Goal: Task Accomplishment & Management: Complete application form

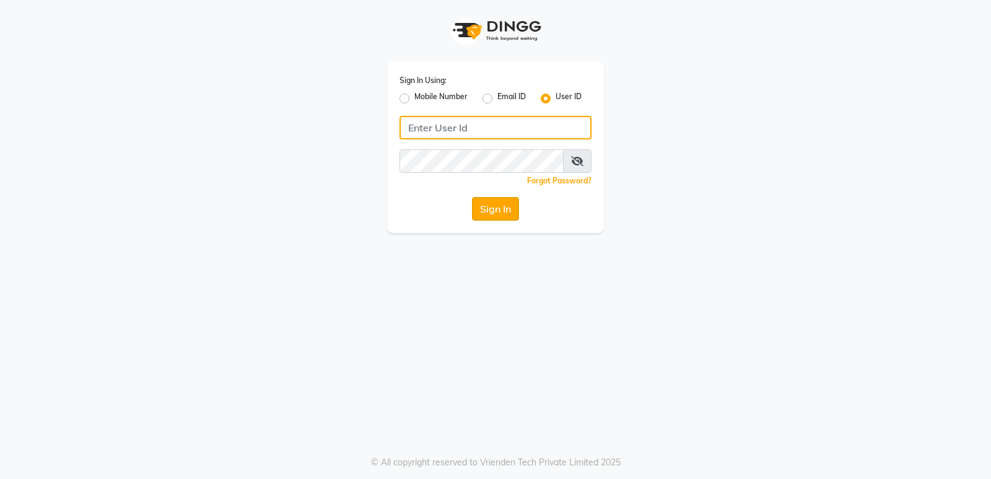
type input "stylishcut"
click at [506, 202] on button "Sign In" at bounding box center [495, 209] width 47 height 24
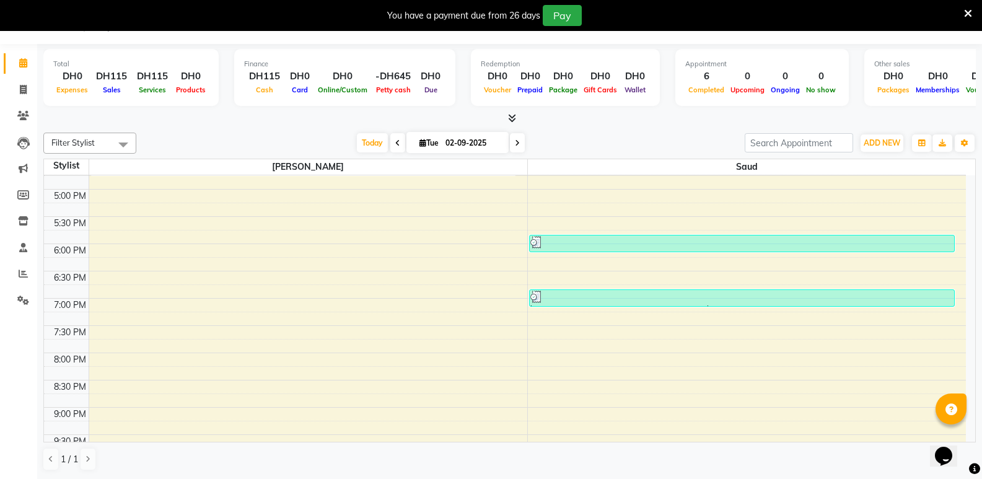
scroll to position [419, 0]
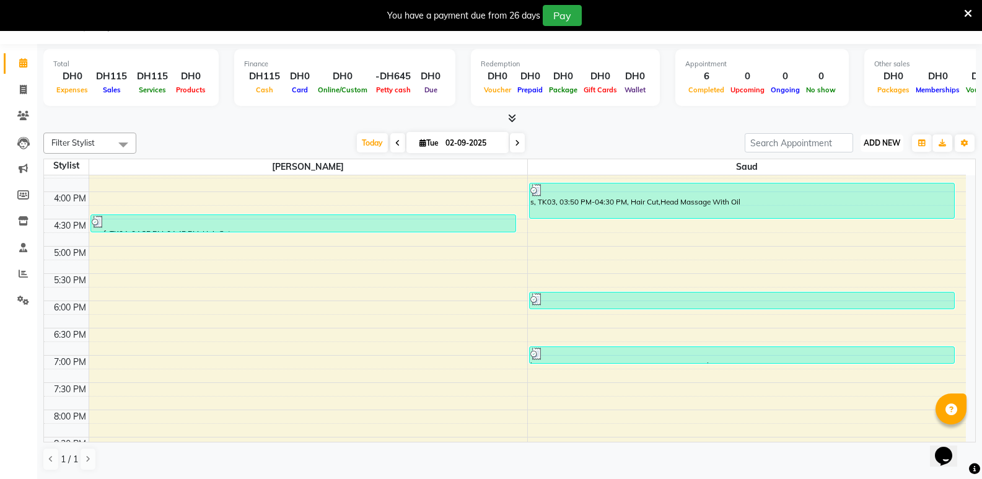
click at [890, 143] on span "ADD NEW" at bounding box center [882, 142] width 37 height 9
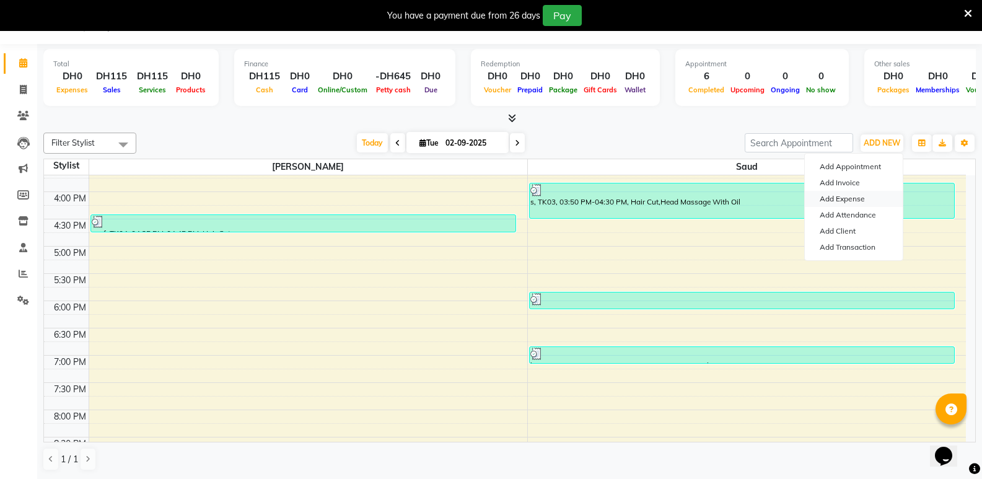
click at [853, 199] on link "Add Expense" at bounding box center [854, 199] width 98 height 16
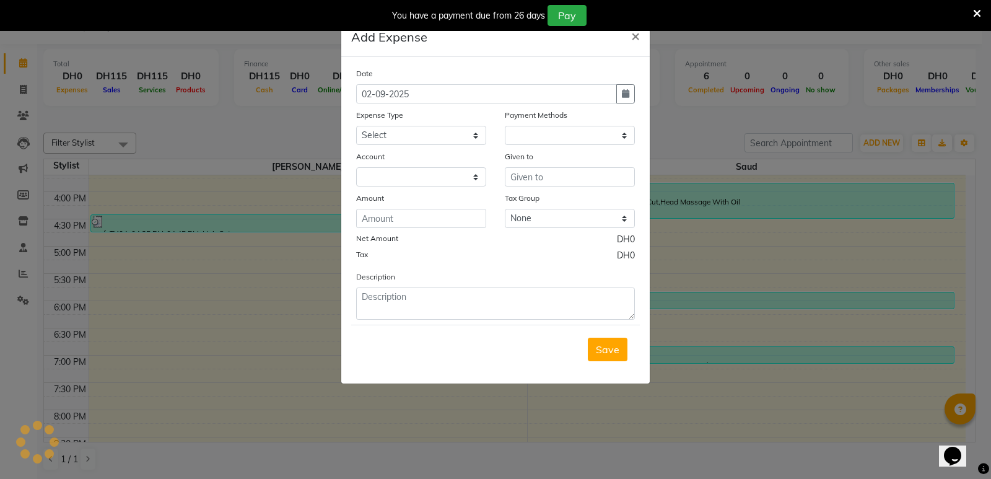
select select "1"
select select "7830"
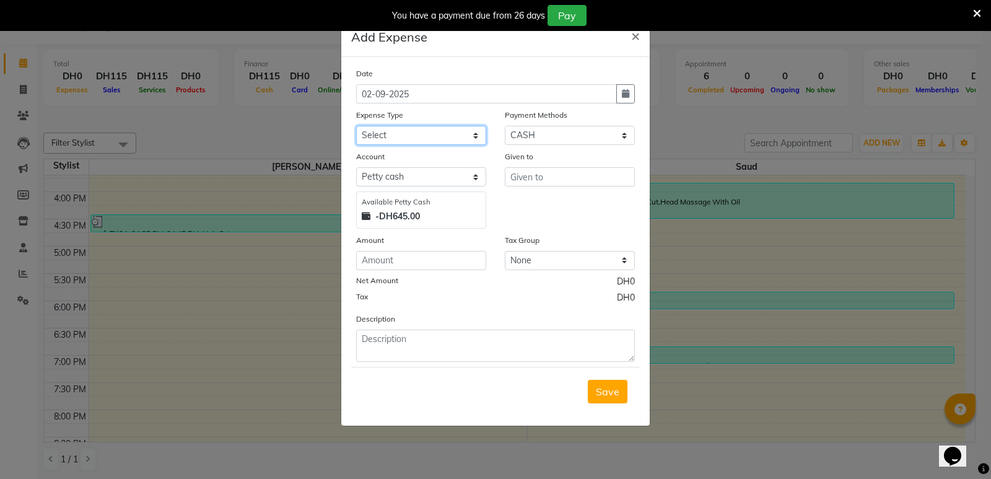
click at [476, 134] on select "Select Advance Salary Bank charges Car maintenance Cash transfer to bank Cash t…" at bounding box center [421, 135] width 130 height 19
select select "23840"
click at [356, 126] on select "Select Advance Salary Bank charges Car maintenance Cash transfer to bank Cash t…" at bounding box center [421, 135] width 130 height 19
click at [552, 180] on input "text" at bounding box center [570, 176] width 130 height 19
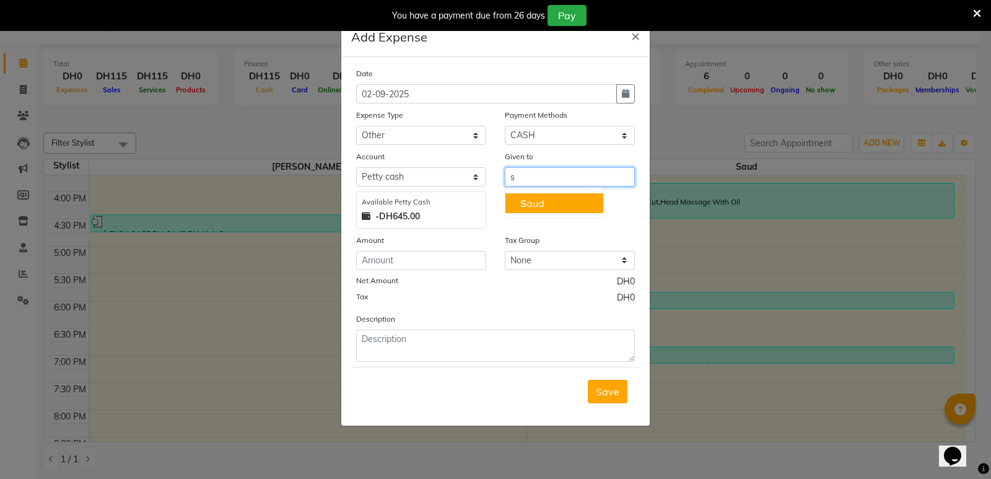
click at [553, 204] on button "S aud" at bounding box center [555, 203] width 98 height 20
type input "Saud"
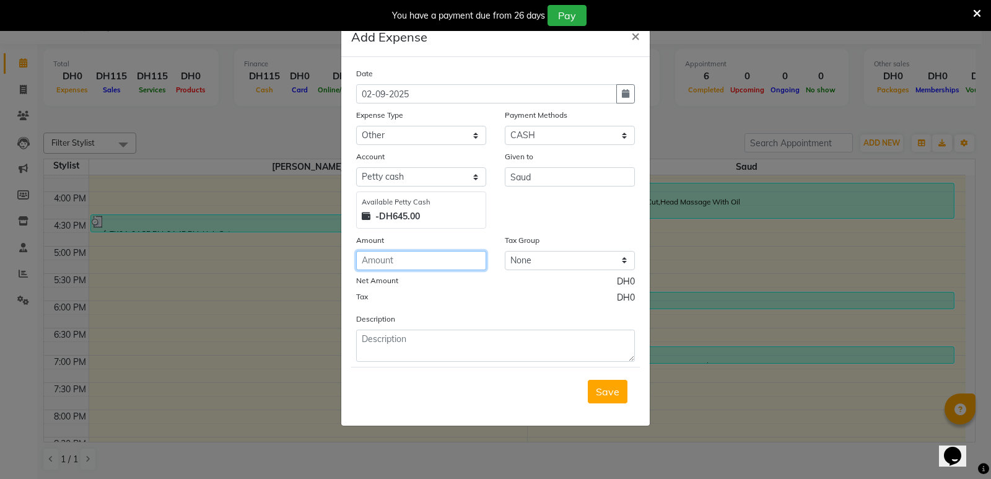
click at [429, 260] on input "number" at bounding box center [421, 260] width 130 height 19
type input "3.50"
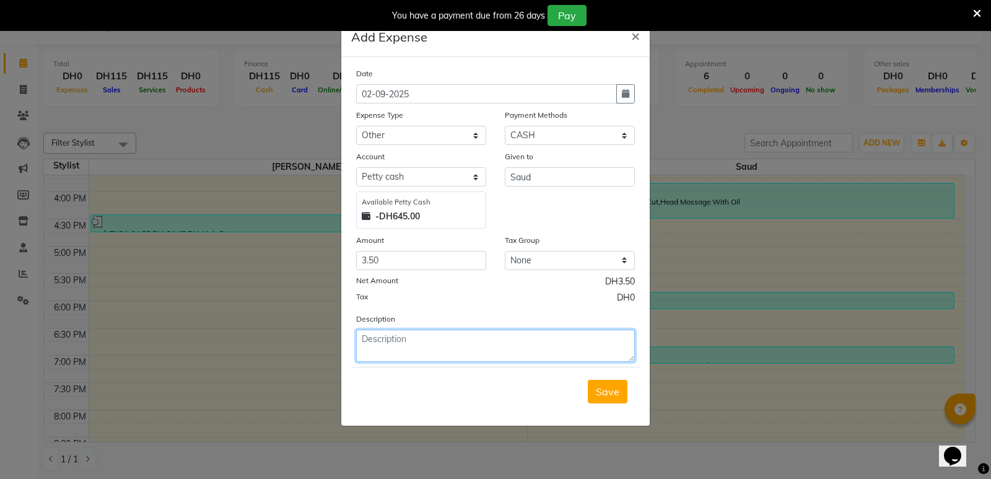
click at [442, 340] on textarea at bounding box center [495, 346] width 279 height 32
type textarea "for big cup"
click at [608, 389] on span "Save" at bounding box center [608, 391] width 24 height 12
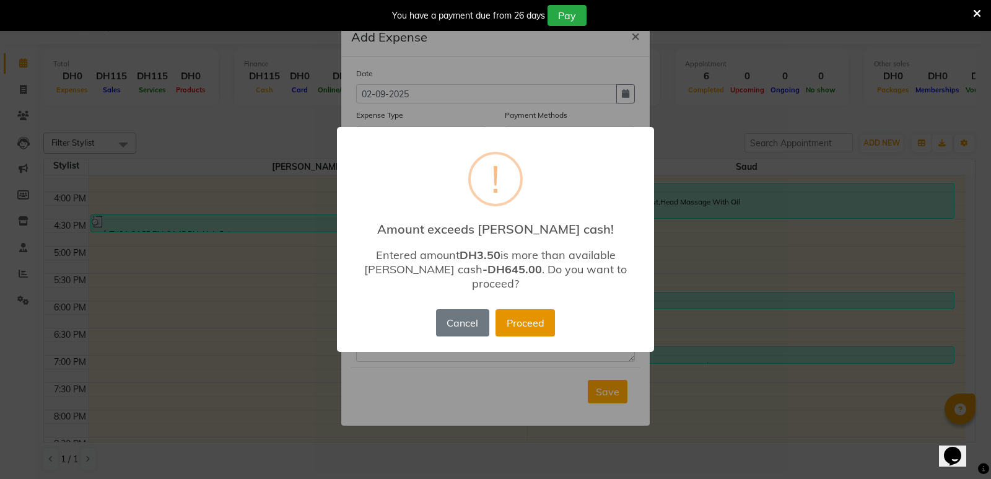
click at [536, 318] on button "Proceed" at bounding box center [525, 322] width 59 height 27
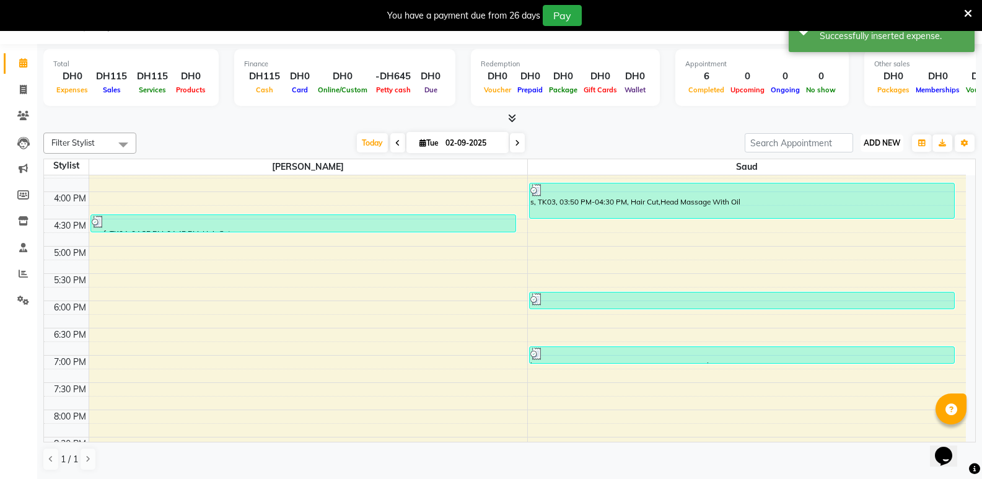
click at [885, 142] on span "ADD NEW" at bounding box center [882, 142] width 37 height 9
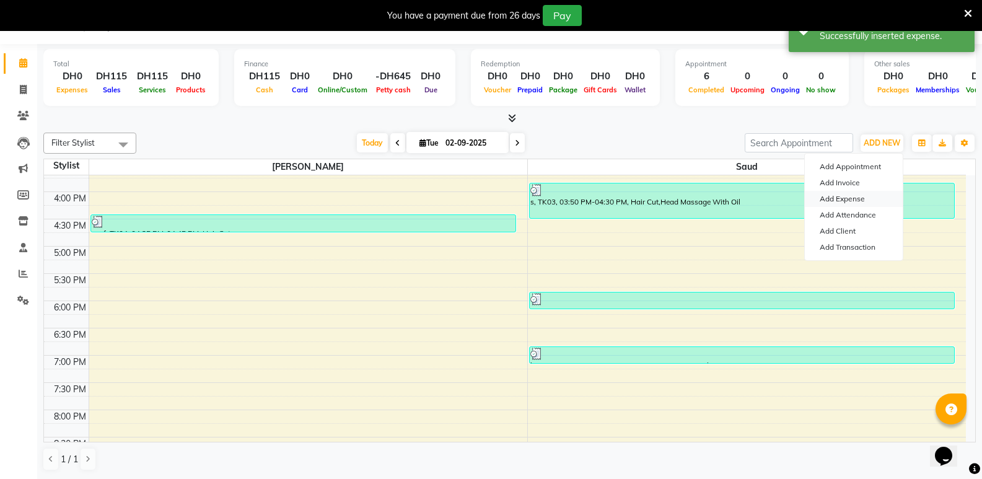
click at [845, 193] on link "Add Expense" at bounding box center [854, 199] width 98 height 16
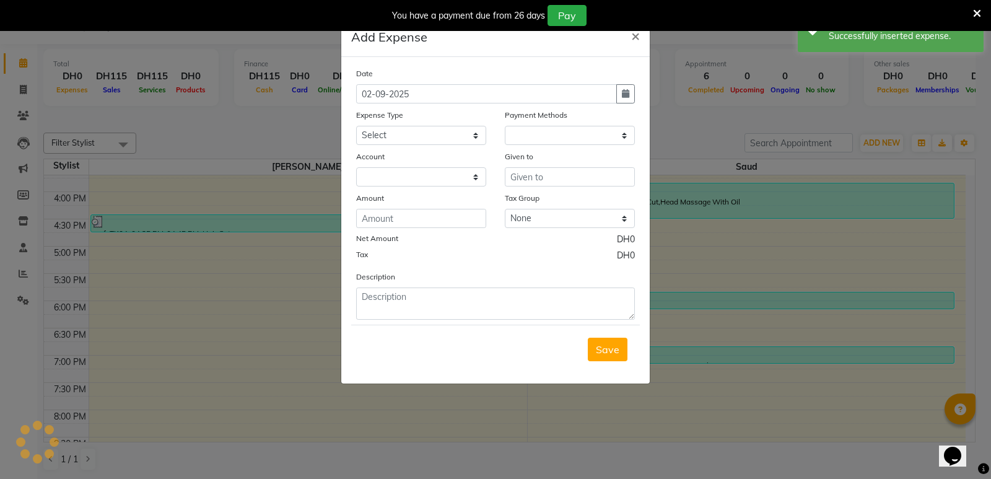
select select "1"
select select "7830"
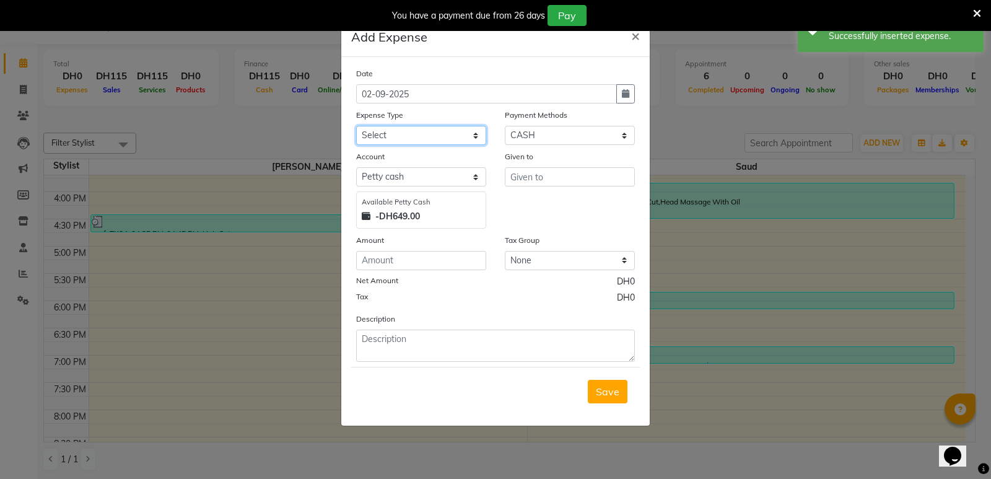
click at [476, 136] on select "Select Advance Salary Bank charges Car maintenance Cash transfer to bank Cash t…" at bounding box center [421, 135] width 130 height 19
select select "23840"
click at [356, 126] on select "Select Advance Salary Bank charges Car maintenance Cash transfer to bank Cash t…" at bounding box center [421, 135] width 130 height 19
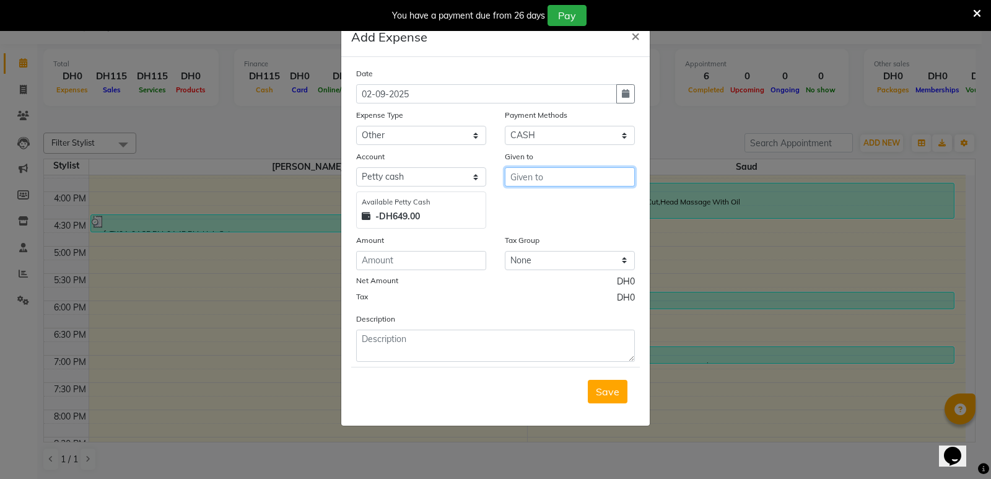
click at [571, 182] on input "text" at bounding box center [570, 176] width 130 height 19
drag, startPoint x: 561, startPoint y: 201, endPoint x: 546, endPoint y: 209, distance: 16.9
click at [561, 201] on button "S aud" at bounding box center [555, 203] width 98 height 20
type input "Saud"
click at [425, 259] on input "number" at bounding box center [421, 260] width 130 height 19
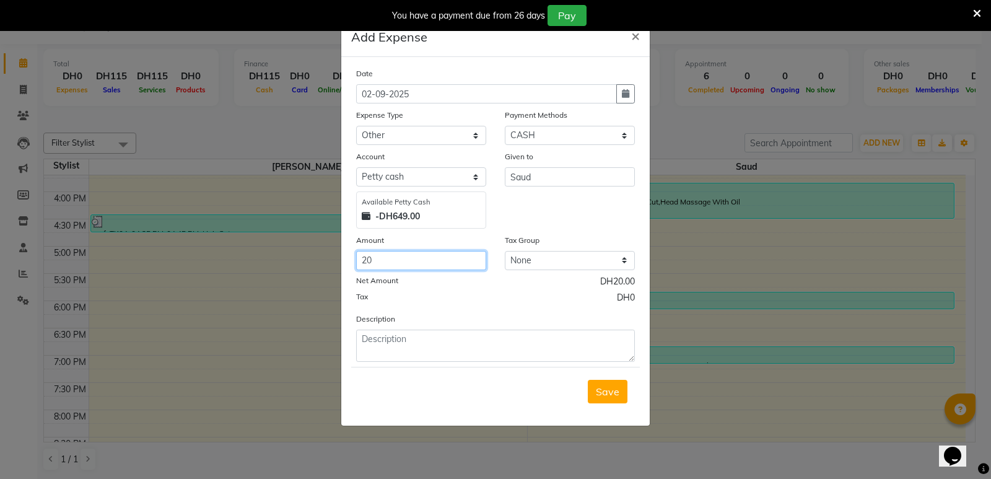
type input "20"
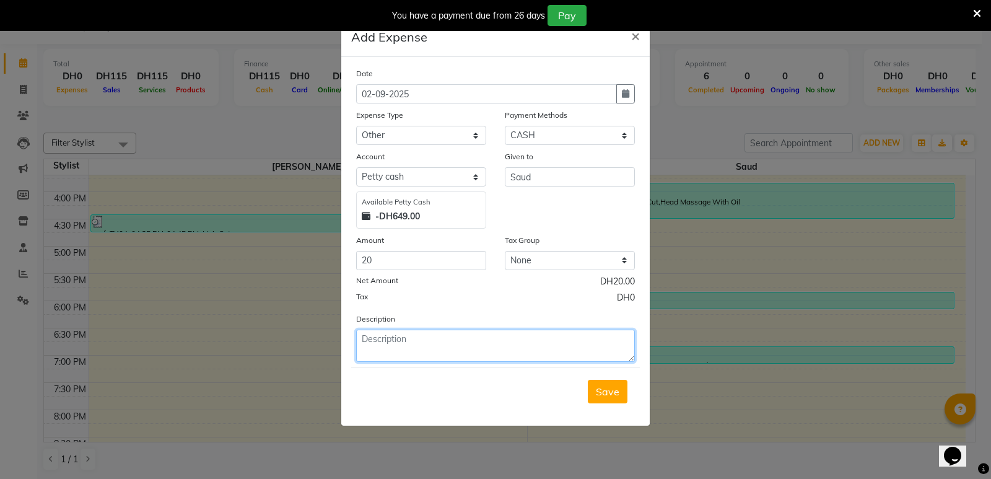
click at [494, 347] on textarea at bounding box center [495, 346] width 279 height 32
type textarea "[PERSON_NAME]"
click at [611, 393] on span "Save" at bounding box center [608, 391] width 24 height 12
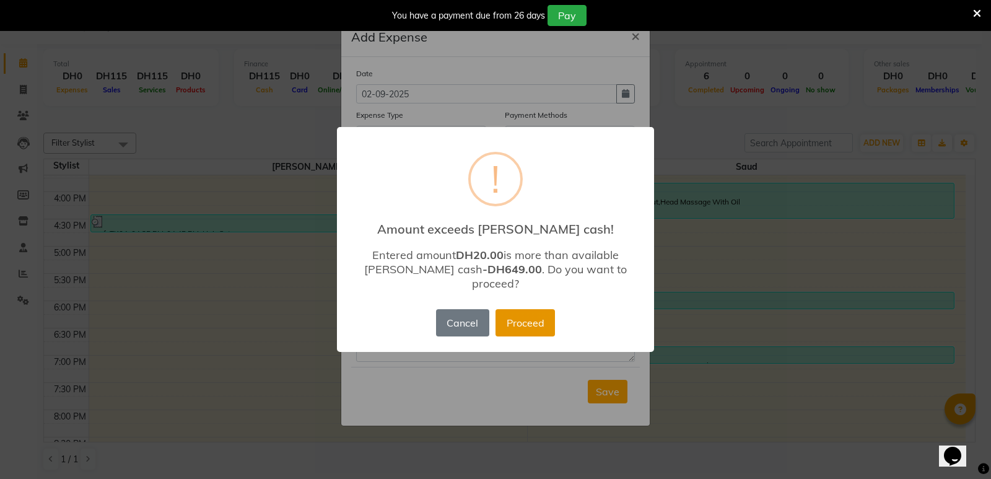
click at [543, 323] on button "Proceed" at bounding box center [525, 322] width 59 height 27
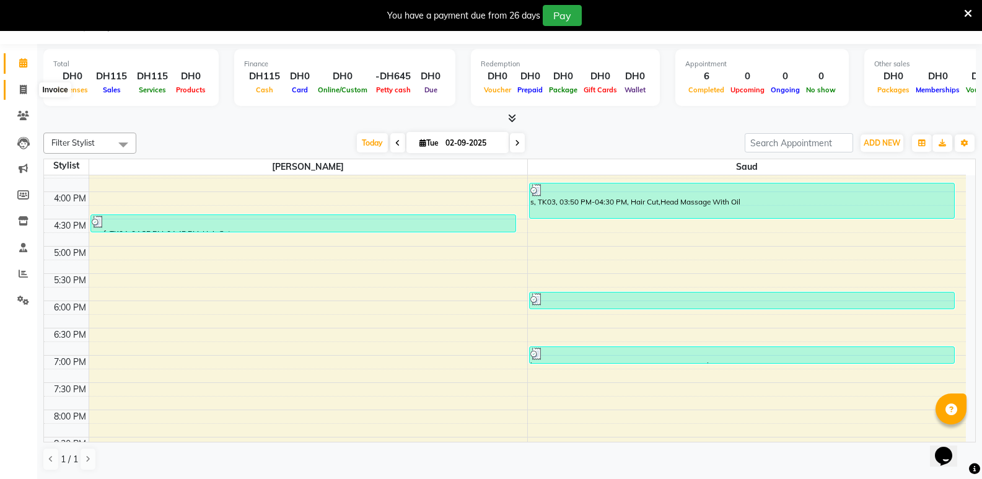
click at [22, 90] on icon at bounding box center [23, 89] width 7 height 9
select select "service"
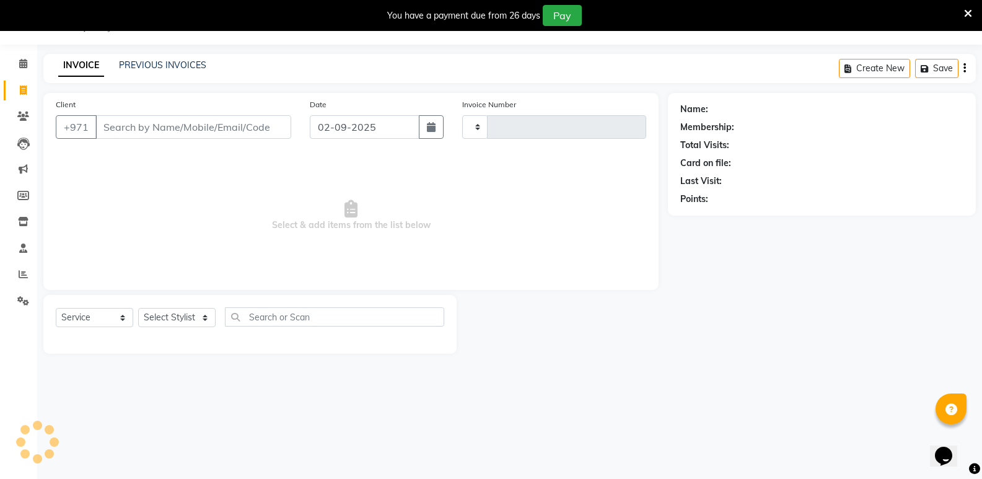
scroll to position [31, 0]
type input "0463"
select select "8604"
click at [25, 63] on icon at bounding box center [23, 63] width 8 height 9
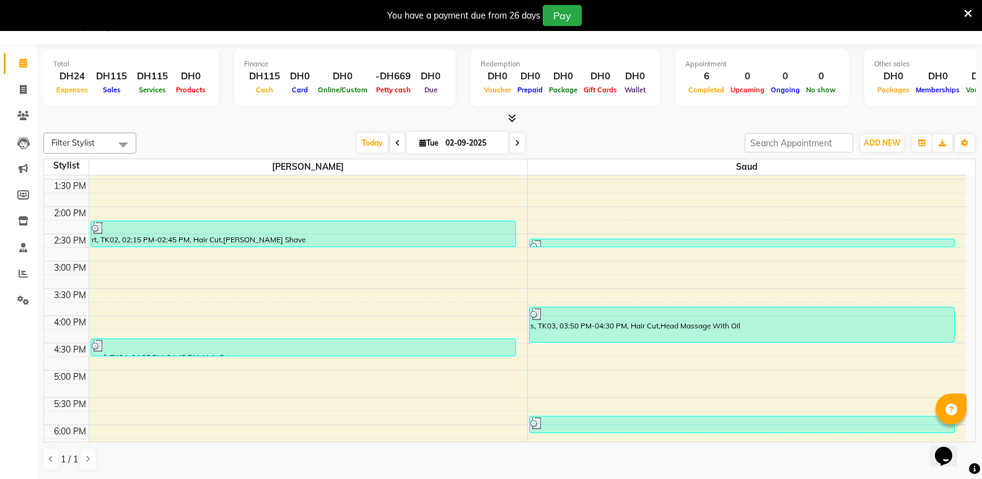
scroll to position [605, 0]
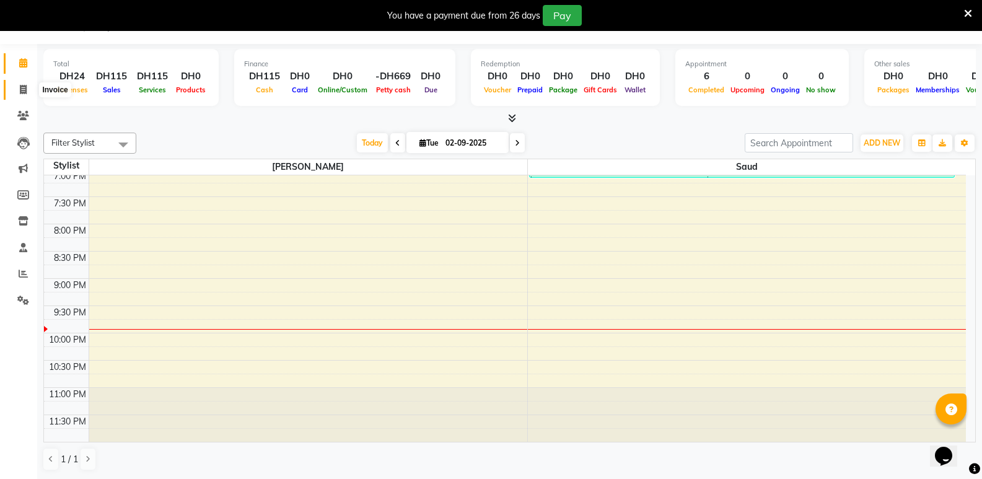
click at [25, 90] on icon at bounding box center [23, 89] width 7 height 9
select select "service"
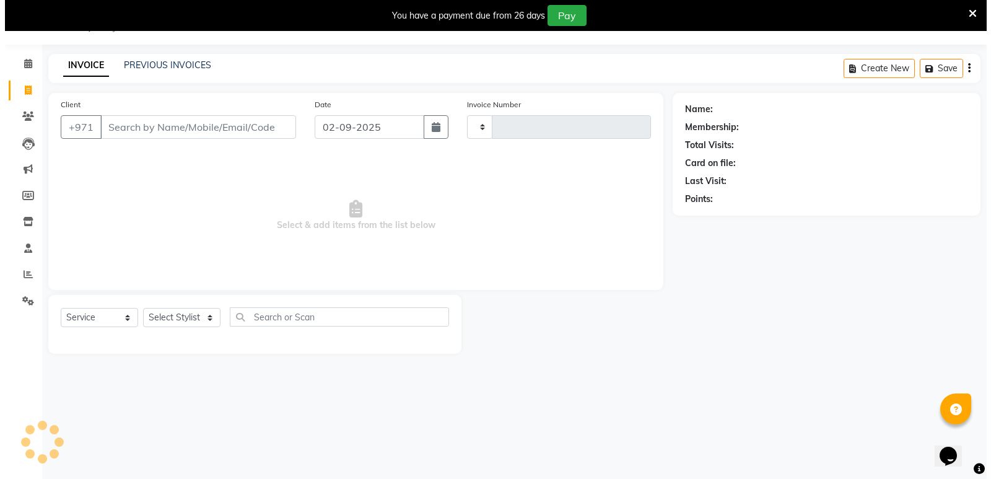
scroll to position [31, 0]
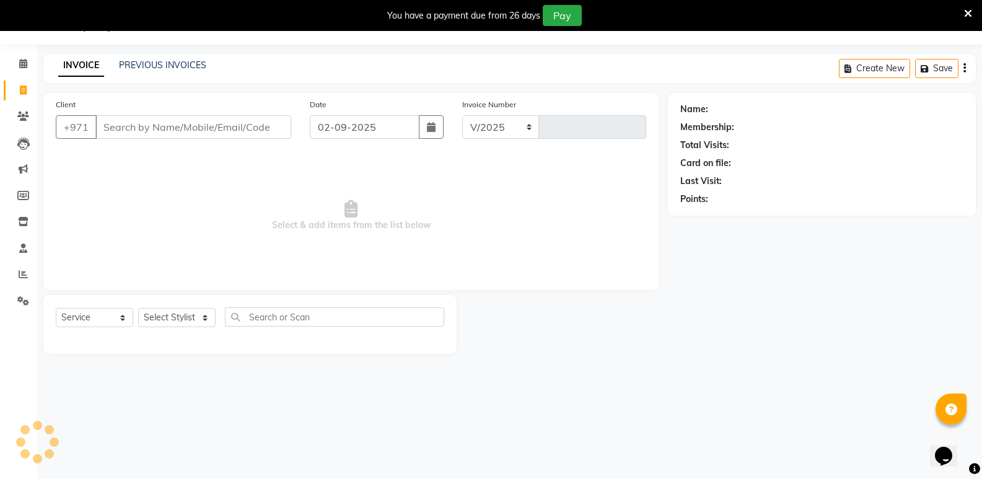
select select "8604"
type input "0463"
click at [178, 125] on input "Client" at bounding box center [193, 127] width 196 height 24
type input "56555"
click at [246, 126] on span "Add Client" at bounding box center [259, 127] width 49 height 12
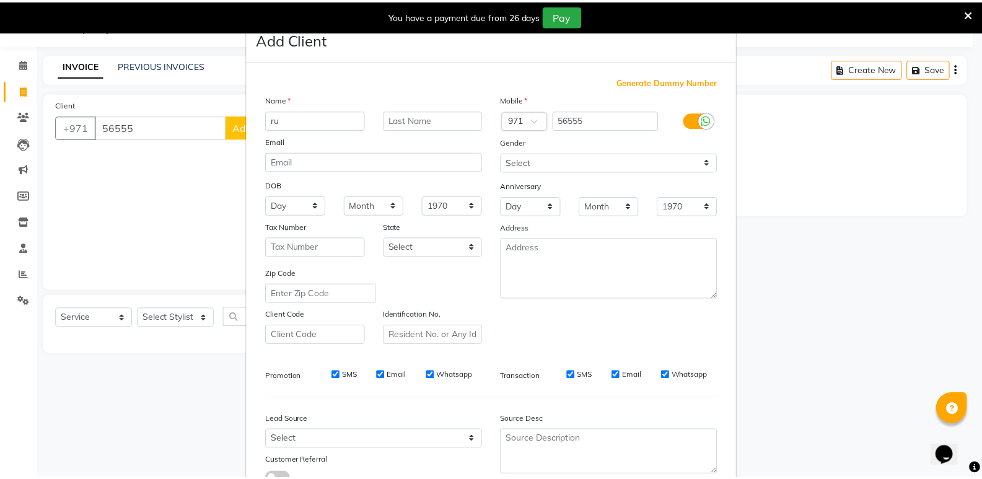
scroll to position [93, 0]
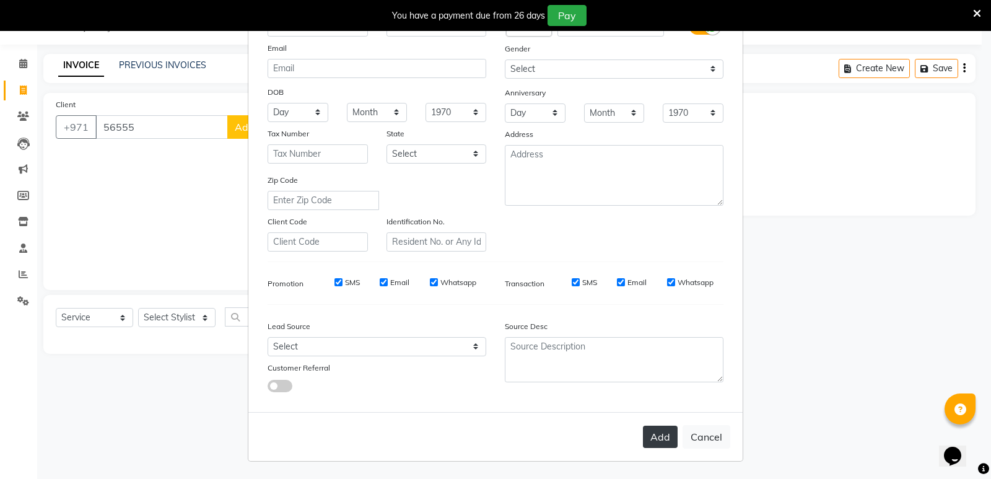
type input "ru"
click at [646, 439] on button "Add" at bounding box center [660, 437] width 35 height 22
select select
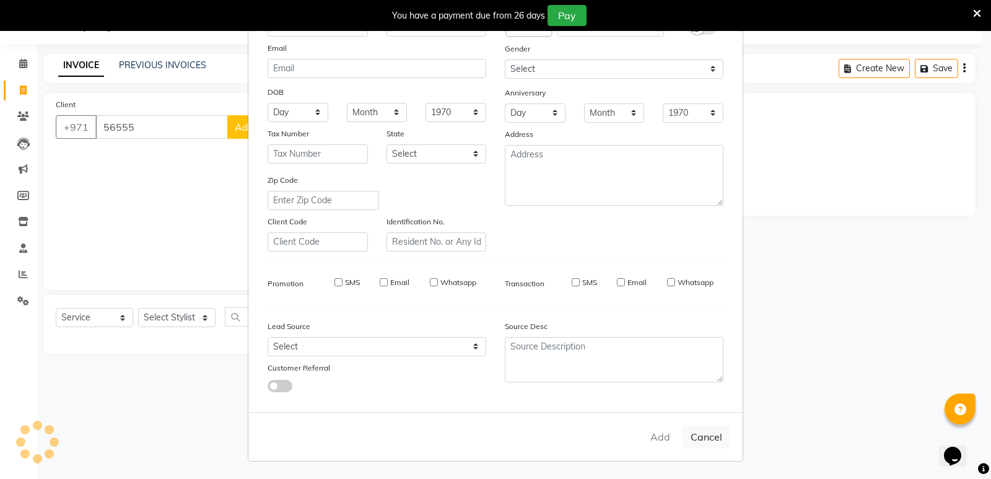
select select
checkbox input "false"
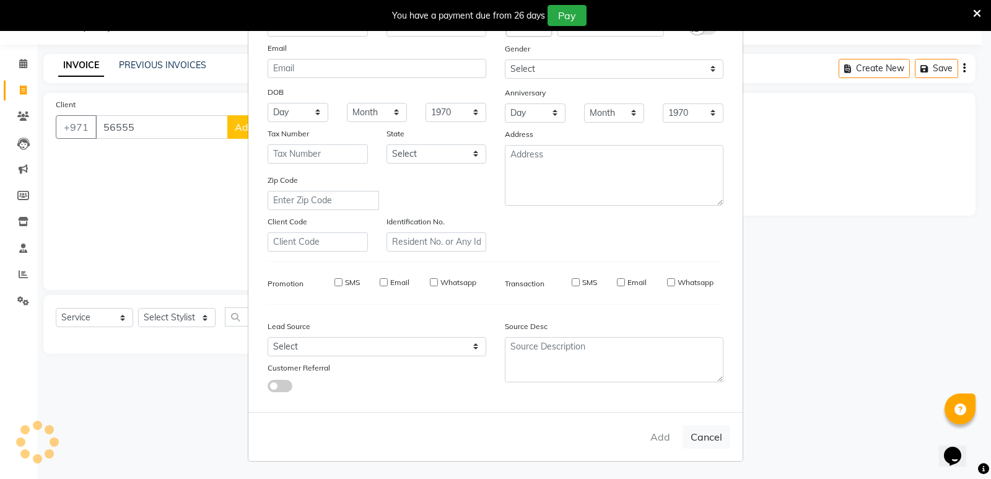
checkbox input "false"
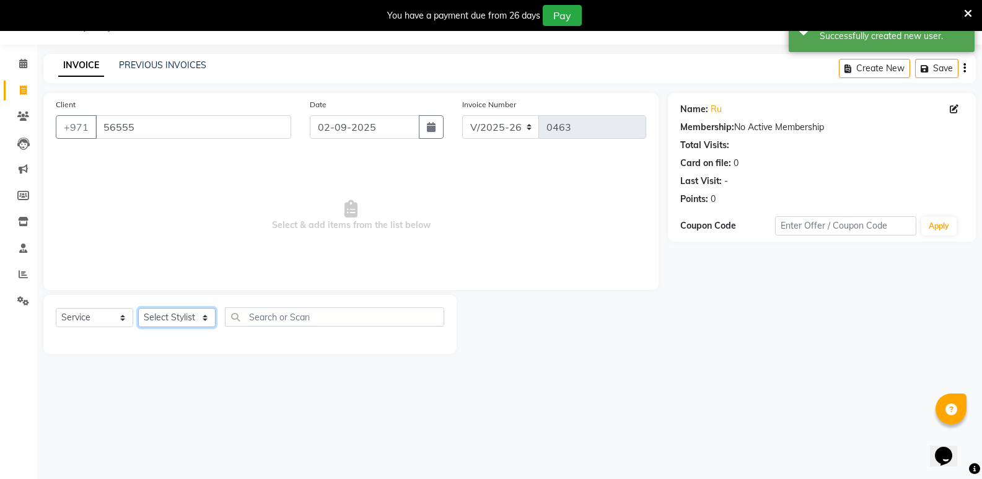
click at [208, 317] on select "Select Stylist Saud [PERSON_NAME]" at bounding box center [176, 317] width 77 height 19
select select "85849"
click at [138, 308] on select "Select Stylist Saud [PERSON_NAME]" at bounding box center [176, 317] width 77 height 19
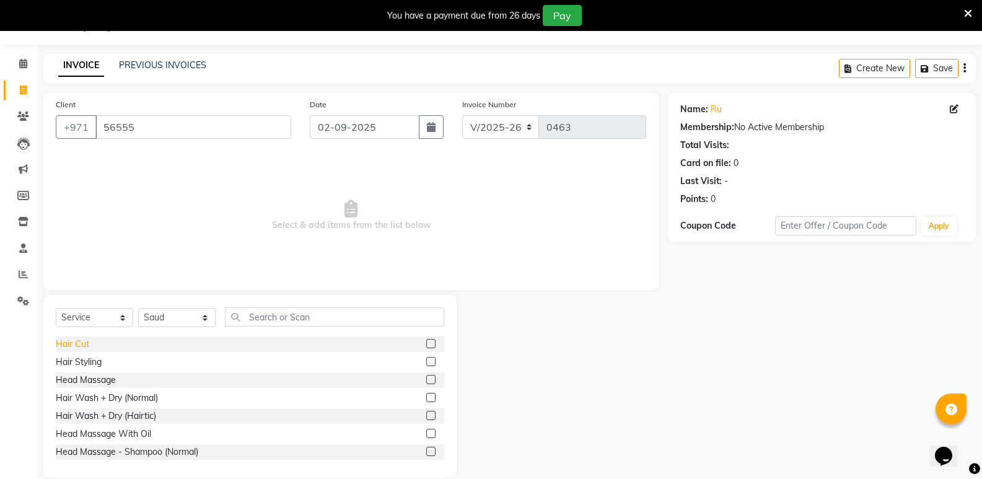
click at [80, 338] on div "Hair Cut" at bounding box center [72, 344] width 33 height 13
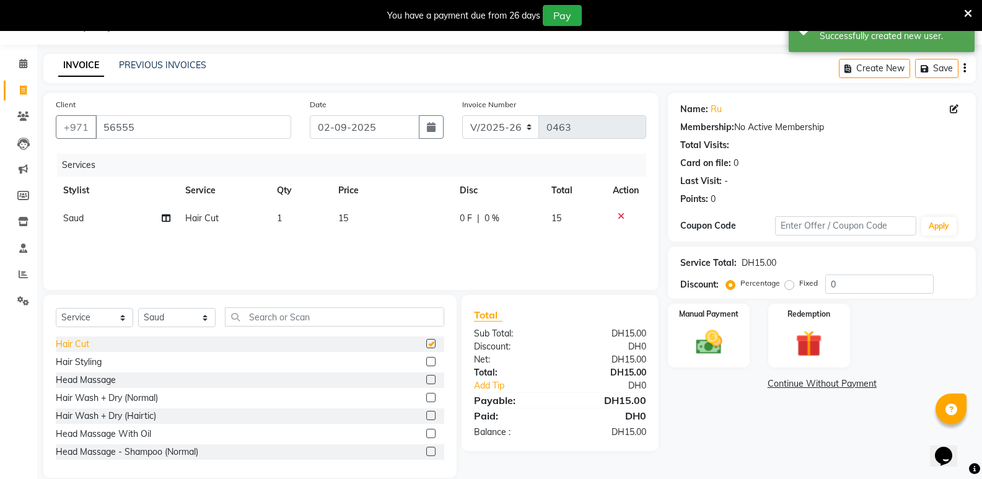
checkbox input "false"
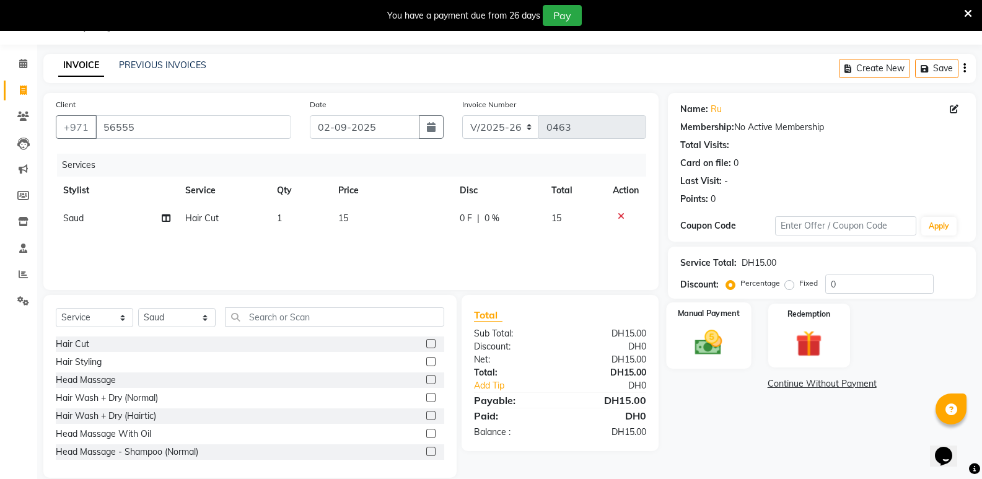
click at [713, 336] on img at bounding box center [709, 343] width 44 height 32
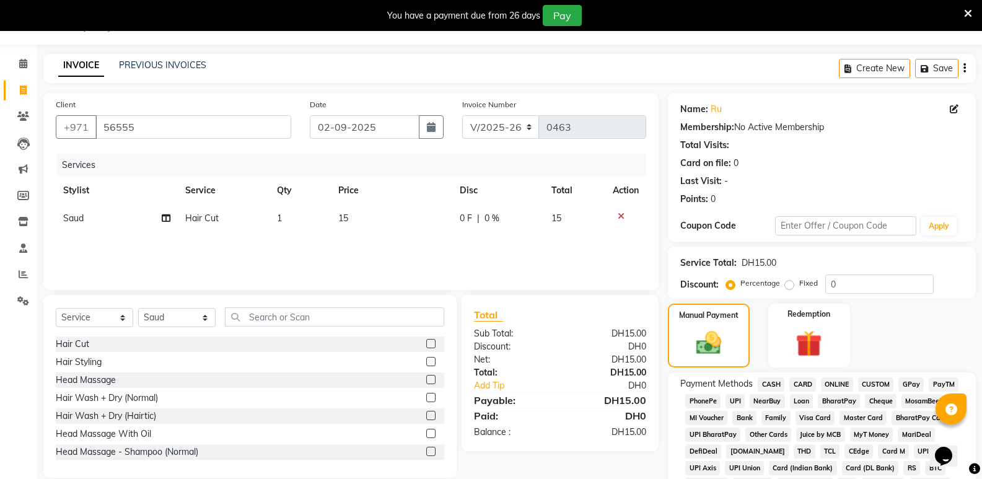
click at [768, 381] on span "CASH" at bounding box center [771, 384] width 27 height 14
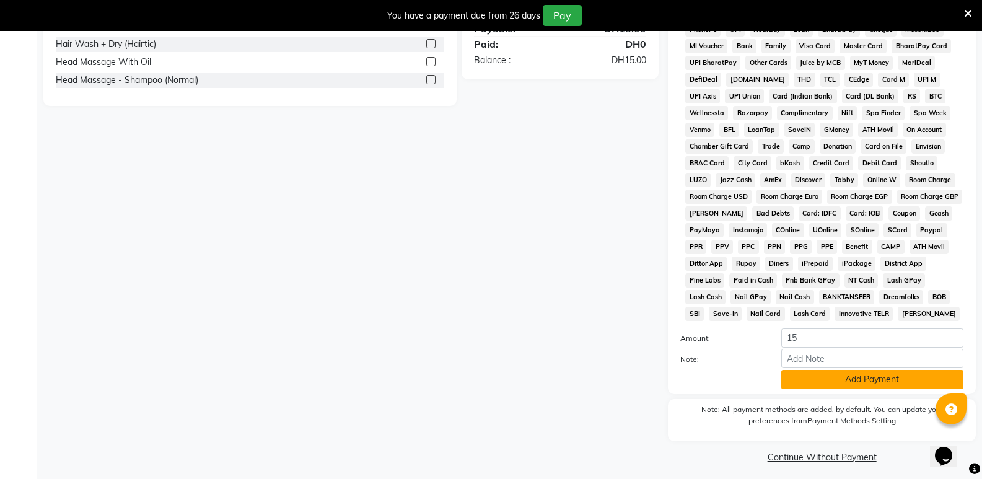
click at [854, 381] on button "Add Payment" at bounding box center [872, 379] width 182 height 19
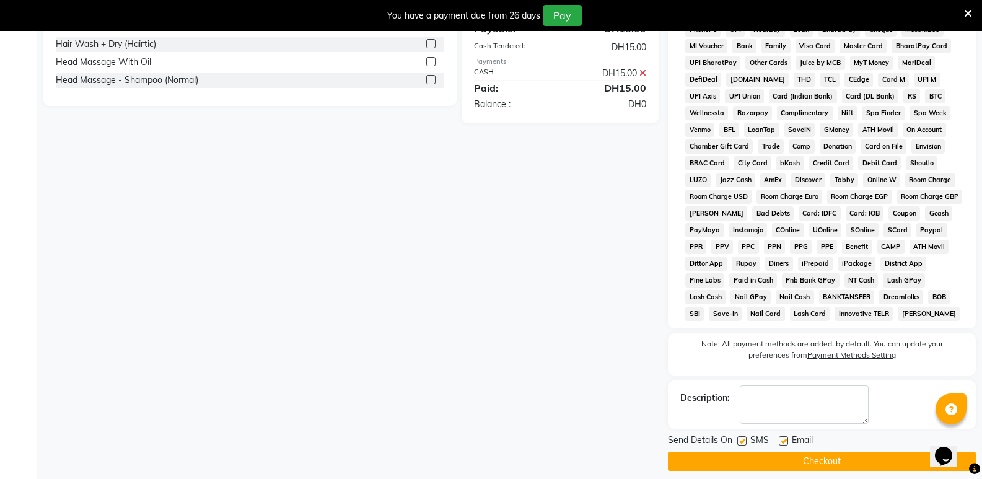
click at [768, 461] on button "Checkout" at bounding box center [822, 461] width 308 height 19
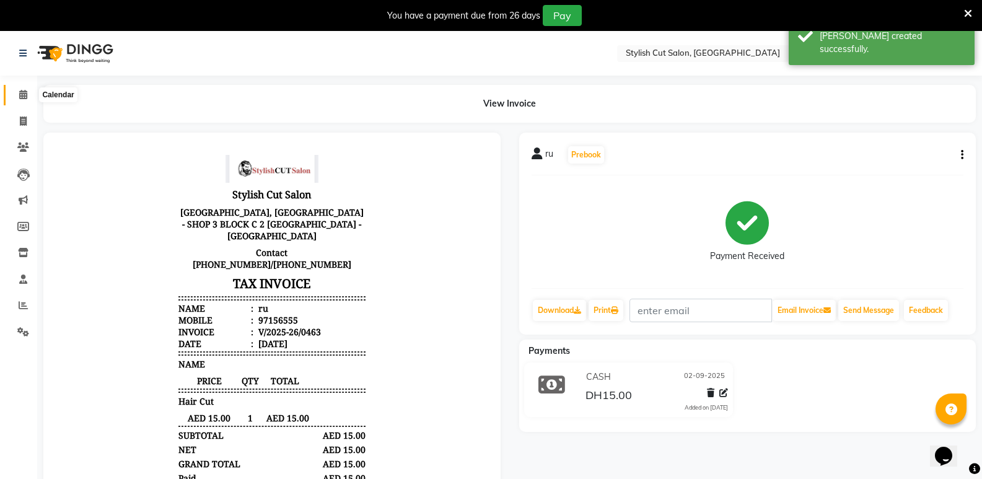
click at [30, 90] on span at bounding box center [23, 95] width 22 height 14
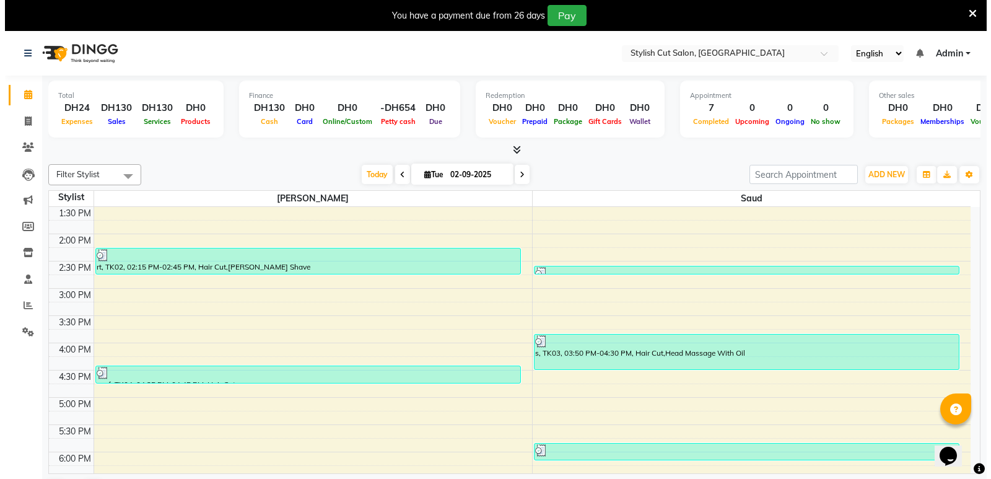
scroll to position [296, 0]
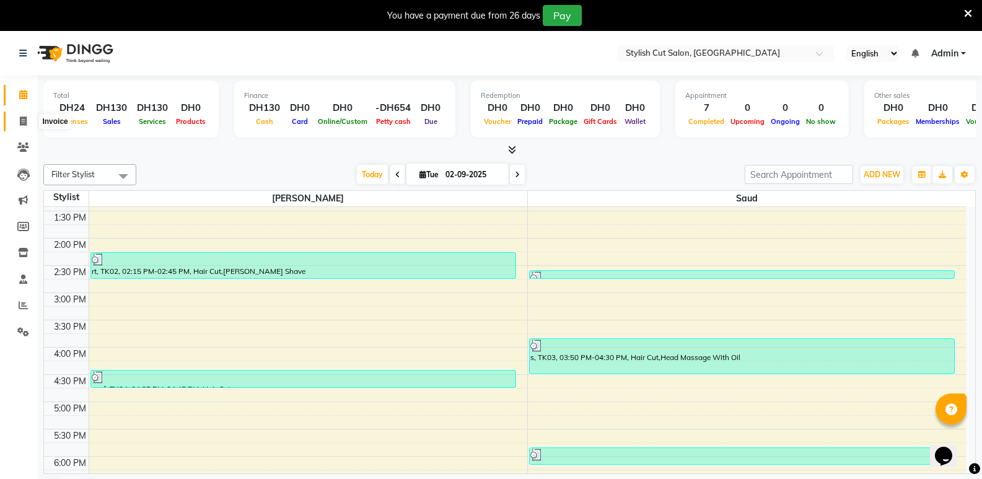
click at [22, 116] on icon at bounding box center [23, 120] width 7 height 9
select select "service"
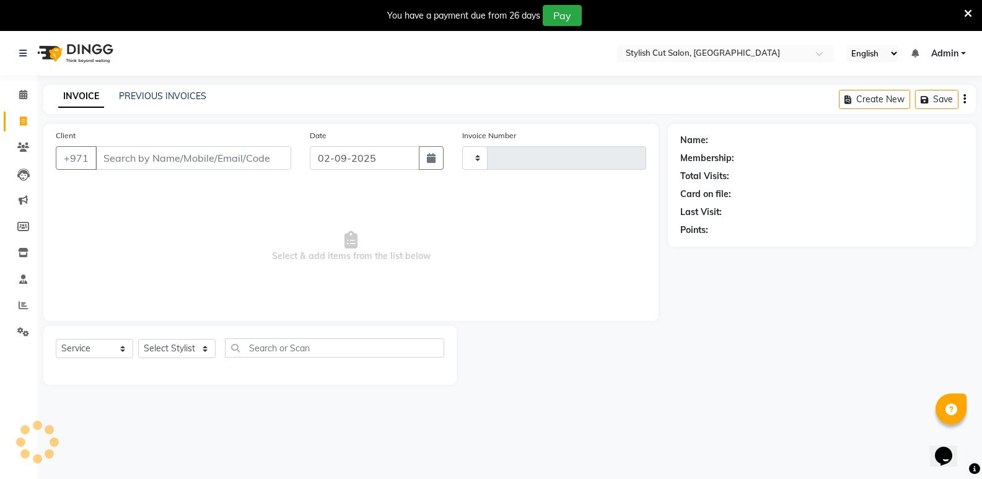
type input "0464"
select select "8604"
click at [146, 159] on input "Client" at bounding box center [193, 158] width 196 height 24
type input "122241"
click at [244, 162] on span "Add Client" at bounding box center [259, 158] width 49 height 12
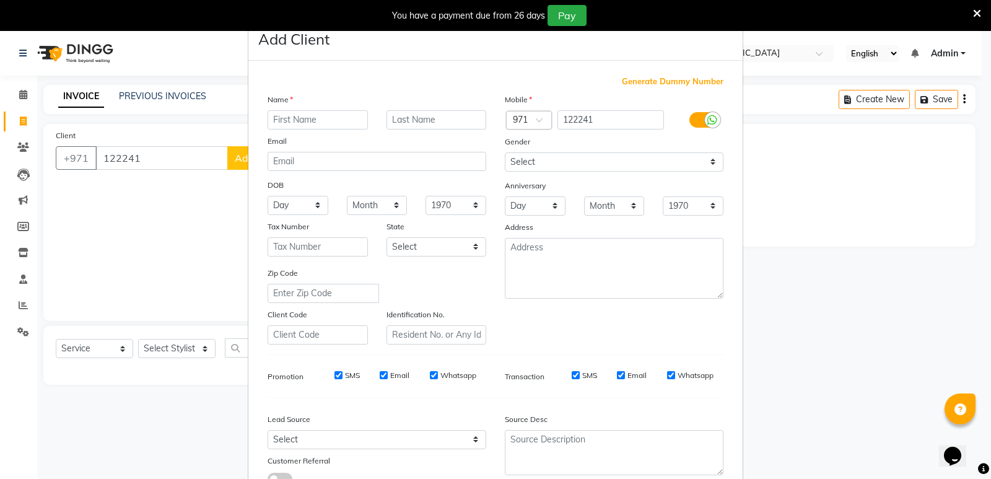
click at [294, 121] on input "text" at bounding box center [318, 119] width 100 height 19
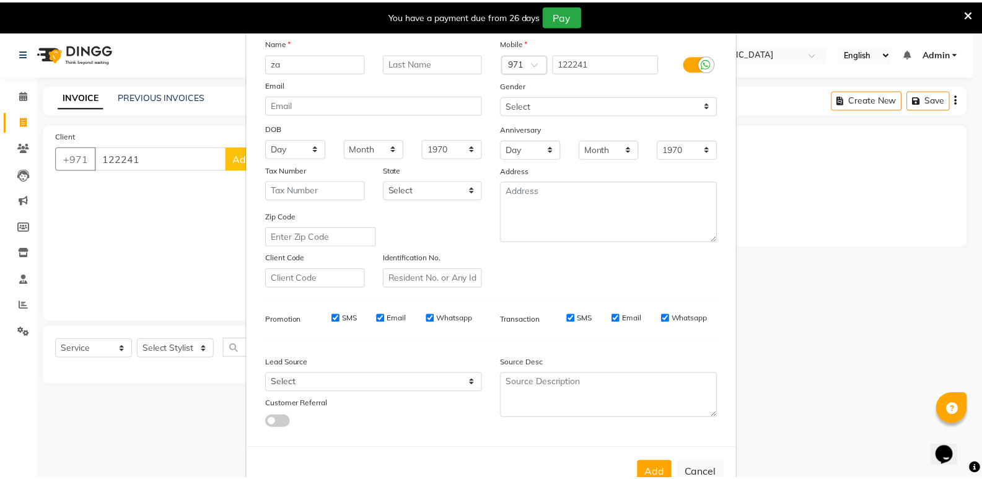
scroll to position [93, 0]
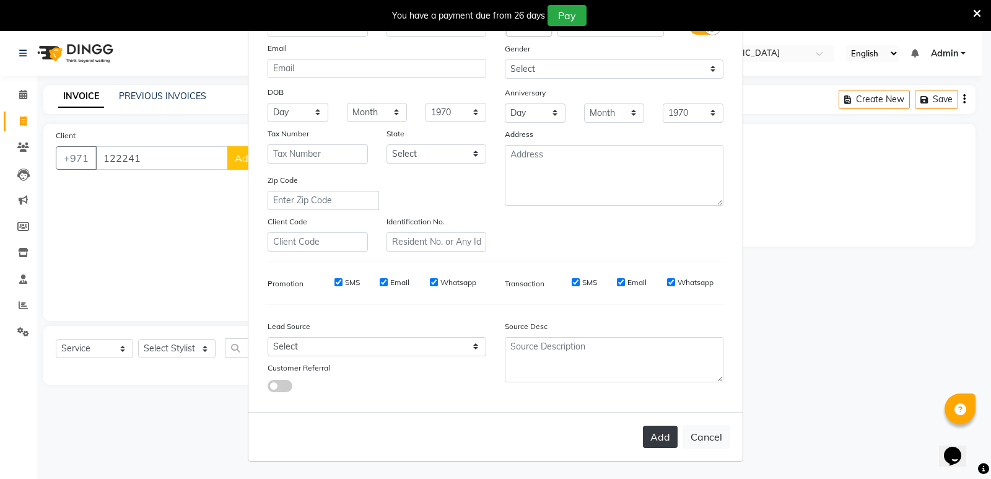
type input "za"
click at [661, 436] on button "Add" at bounding box center [660, 437] width 35 height 22
select select
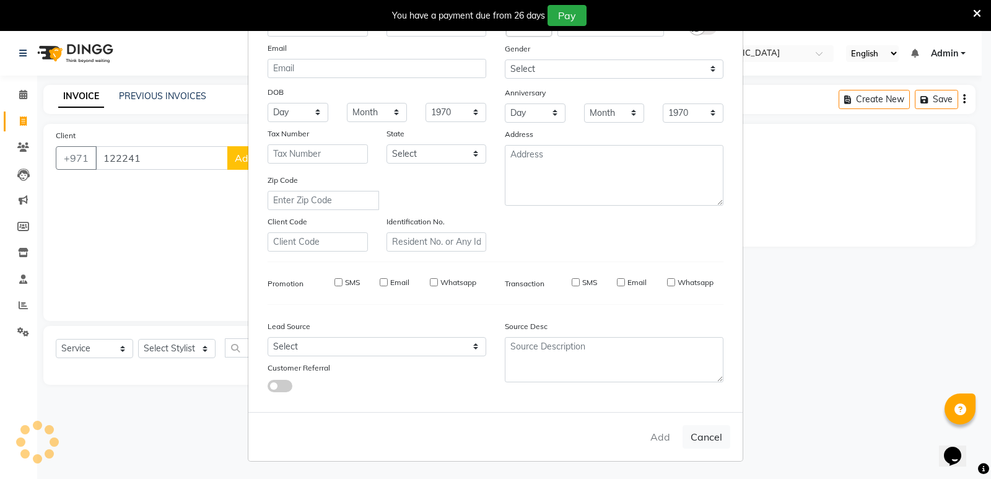
select select
checkbox input "false"
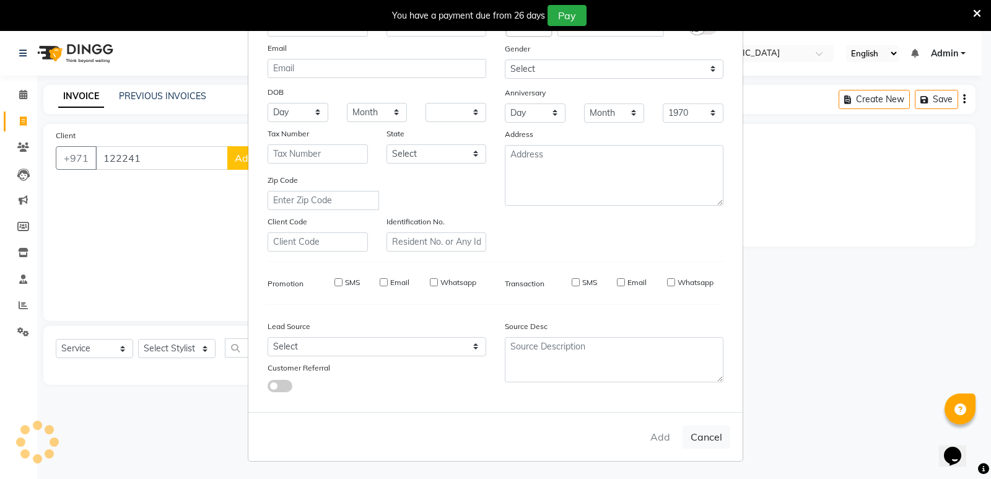
checkbox input "false"
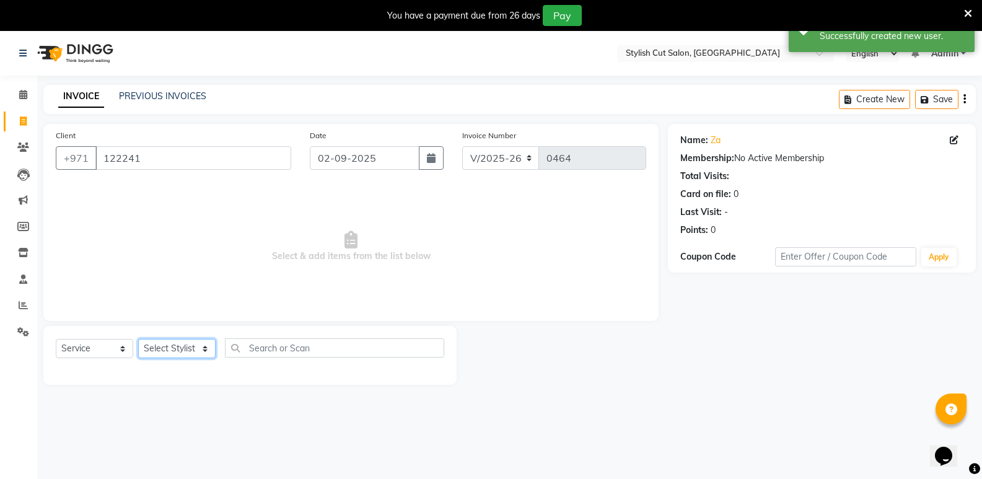
click at [203, 347] on select "Select Stylist Saud [PERSON_NAME]" at bounding box center [176, 348] width 77 height 19
select select "85848"
click at [138, 339] on select "Select Stylist Saud [PERSON_NAME]" at bounding box center [176, 348] width 77 height 19
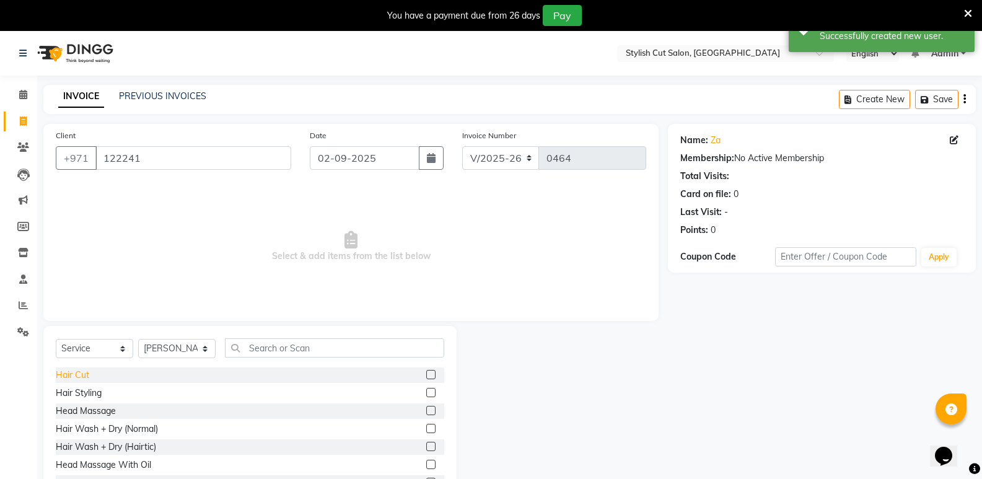
click at [80, 374] on div "Hair Cut" at bounding box center [72, 375] width 33 height 13
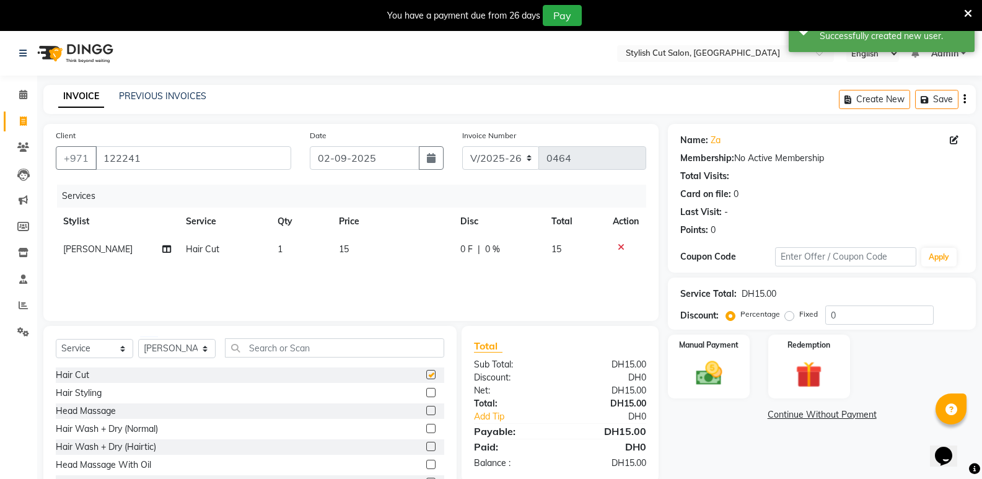
checkbox input "false"
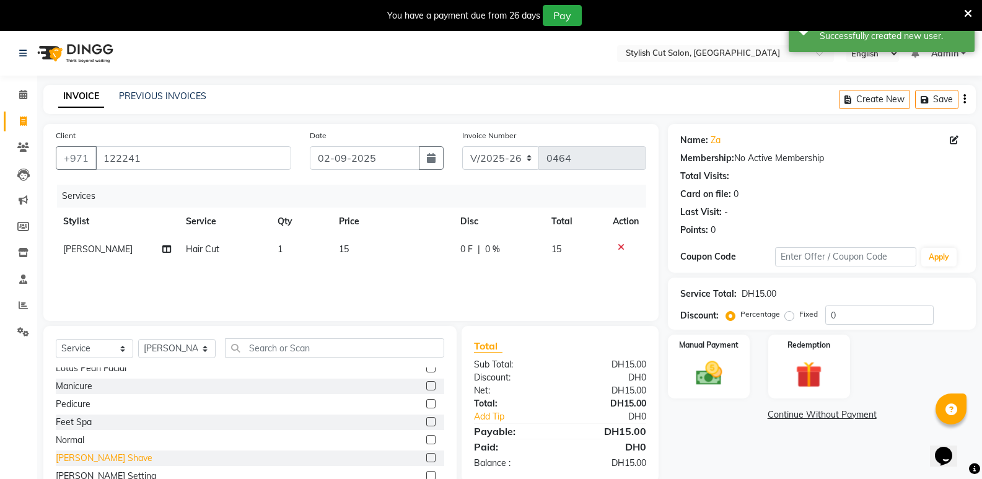
click at [97, 454] on div "[PERSON_NAME] Shave" at bounding box center [104, 458] width 97 height 13
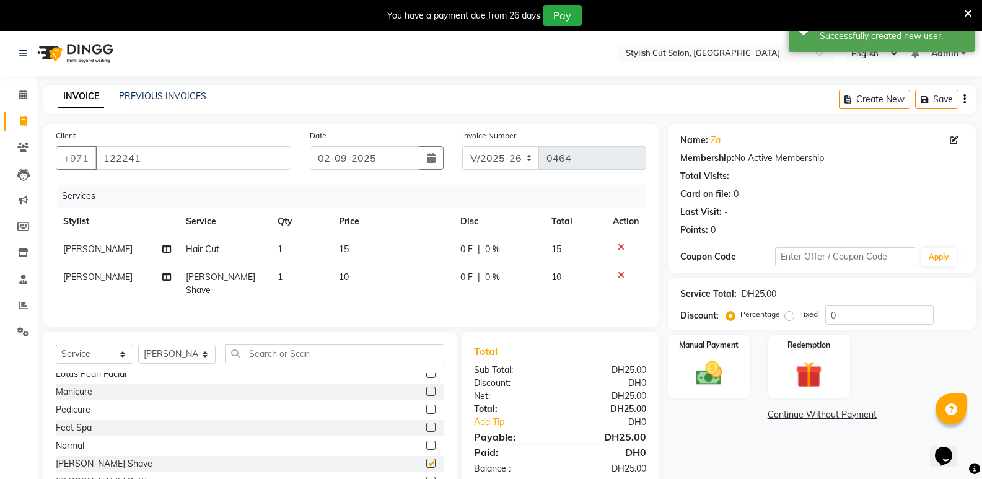
checkbox input "false"
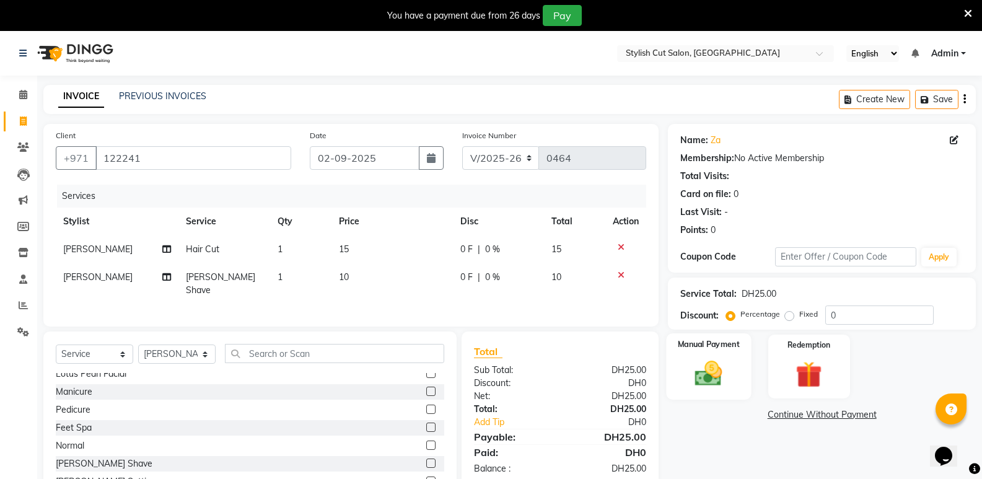
click at [713, 381] on img at bounding box center [709, 374] width 44 height 32
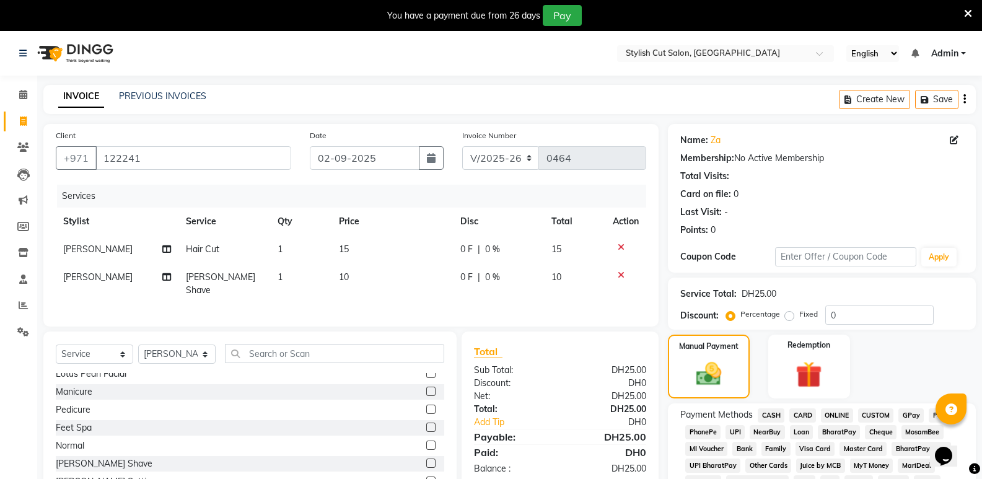
click at [770, 415] on span "CASH" at bounding box center [771, 415] width 27 height 14
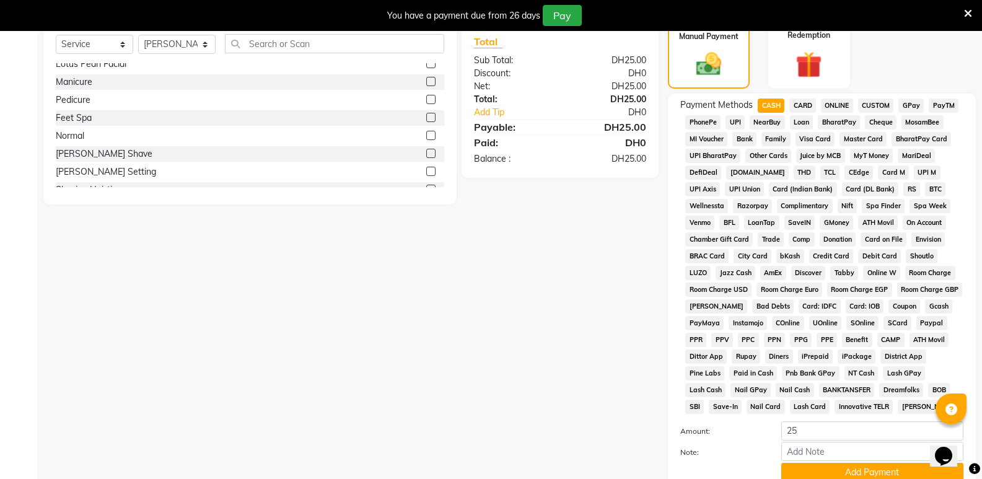
scroll to position [409, 0]
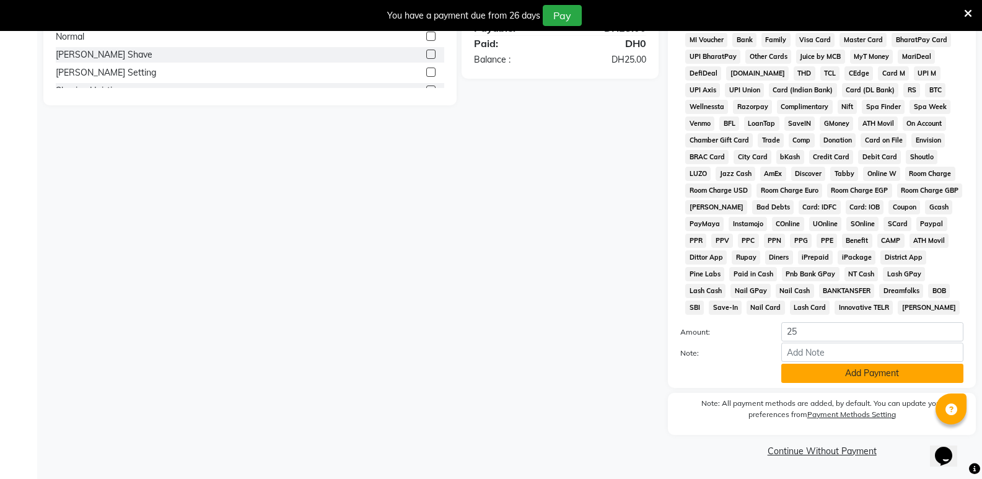
click at [820, 373] on button "Add Payment" at bounding box center [872, 373] width 182 height 19
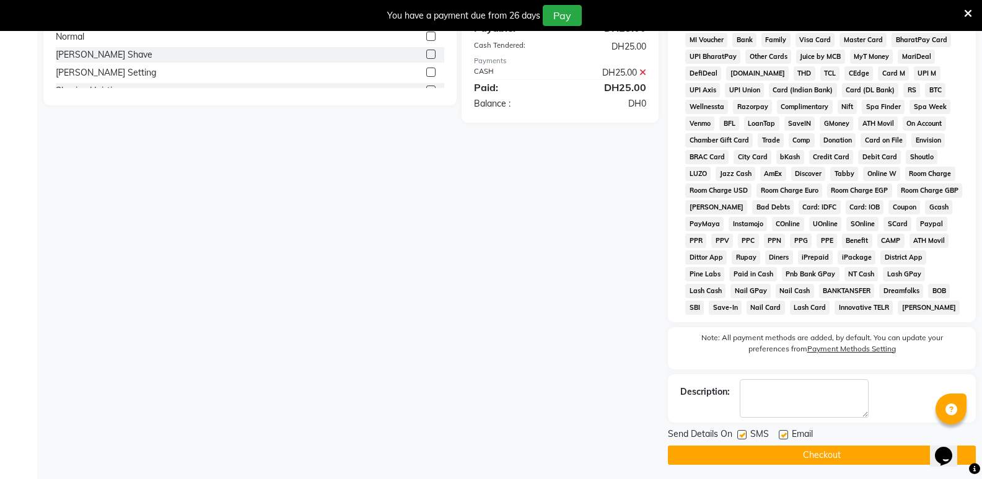
scroll to position [413, 0]
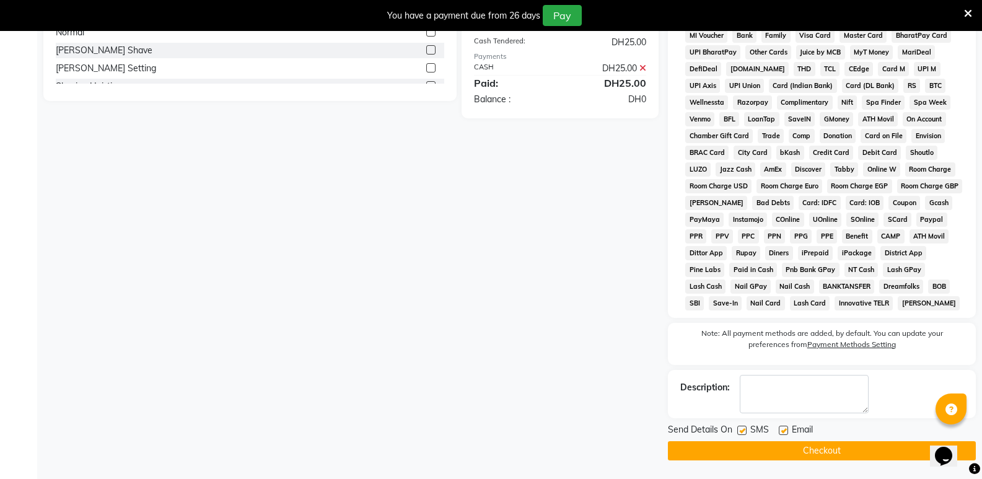
click at [753, 447] on button "Checkout" at bounding box center [822, 450] width 308 height 19
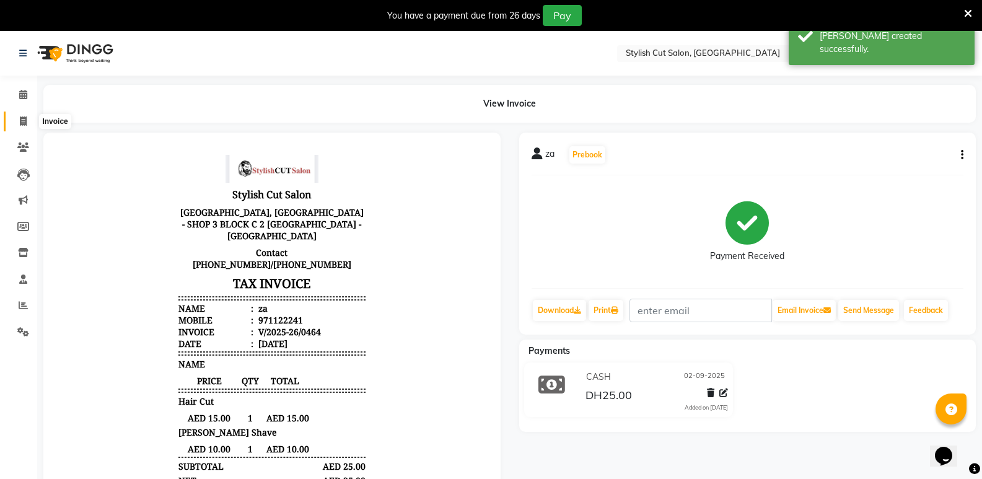
click at [25, 120] on icon at bounding box center [23, 120] width 7 height 9
select select "8604"
select select "service"
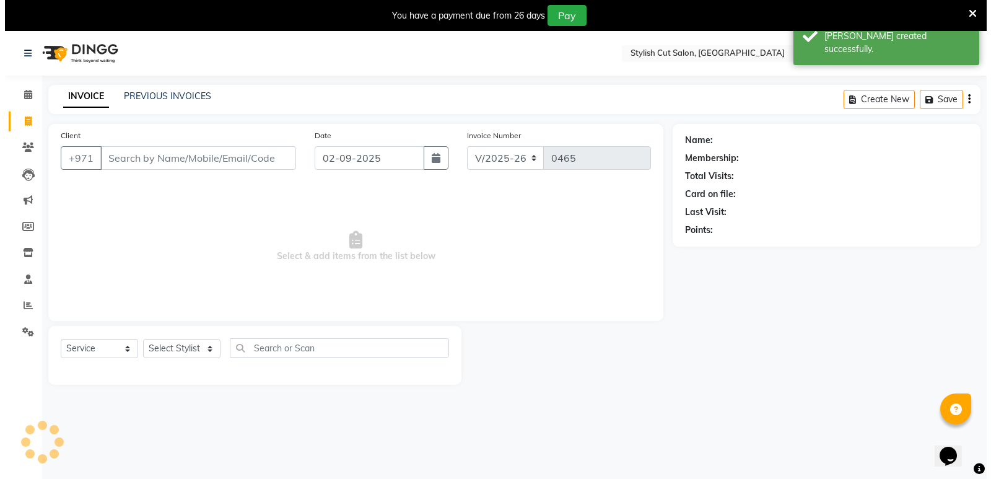
scroll to position [31, 0]
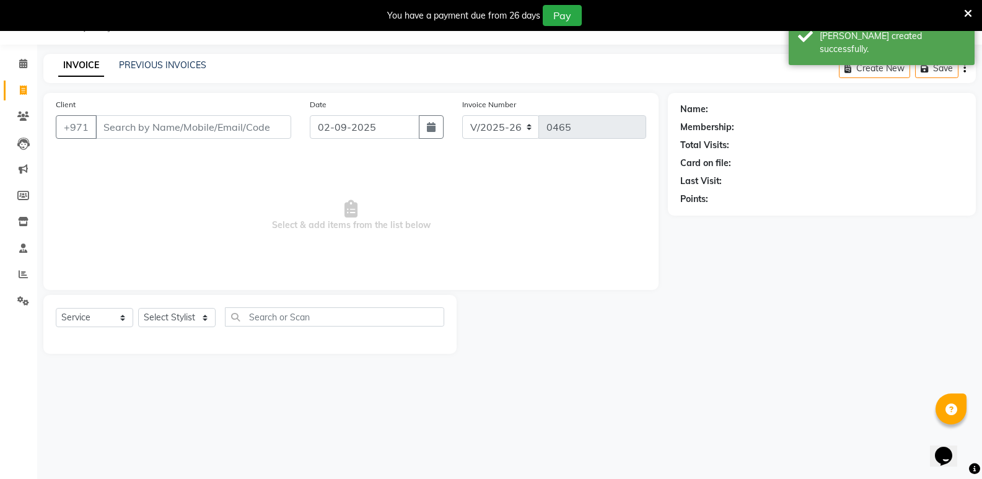
click at [141, 128] on input "Client" at bounding box center [193, 127] width 196 height 24
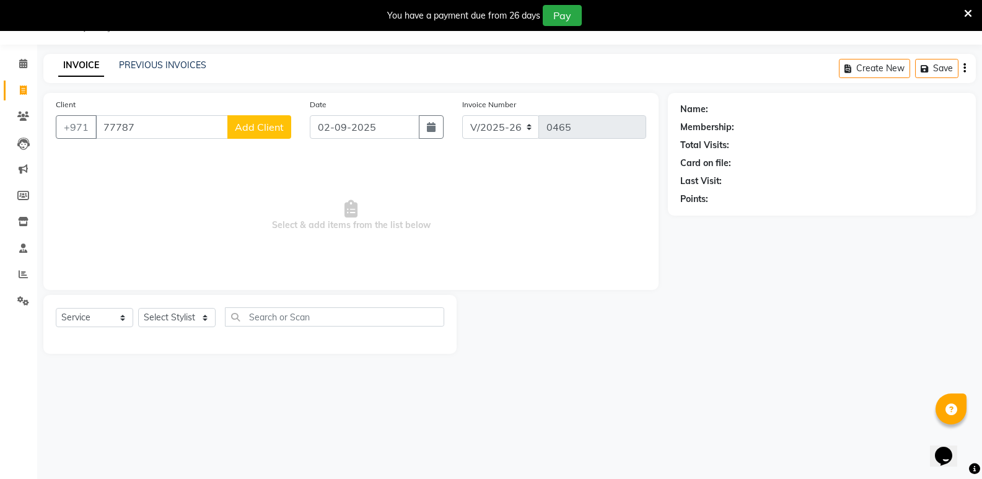
type input "77787"
click at [235, 131] on span "Add Client" at bounding box center [259, 127] width 49 height 12
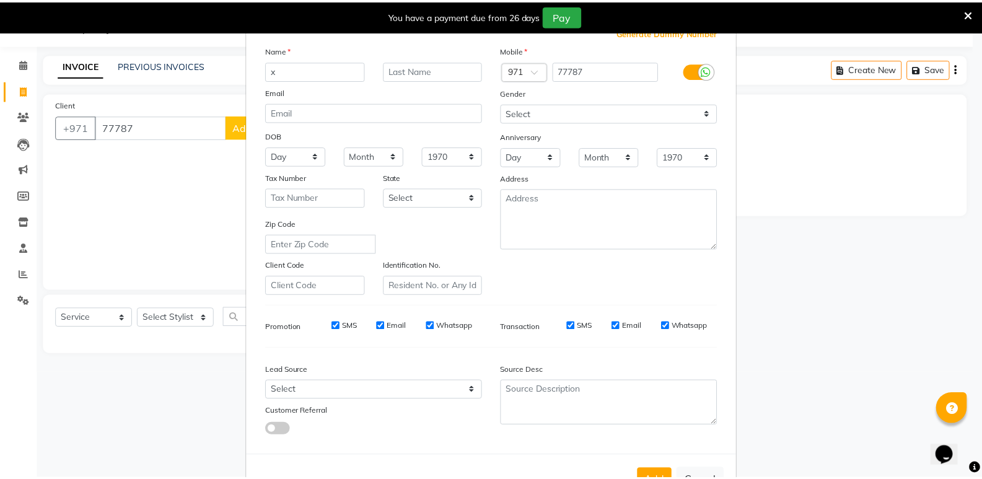
scroll to position [93, 0]
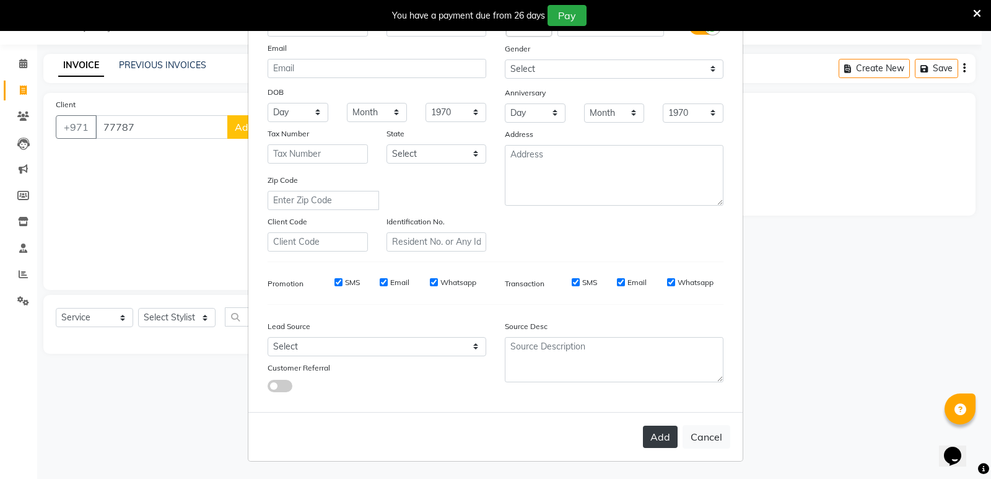
type input "x"
click at [654, 439] on button "Add" at bounding box center [660, 437] width 35 height 22
select select
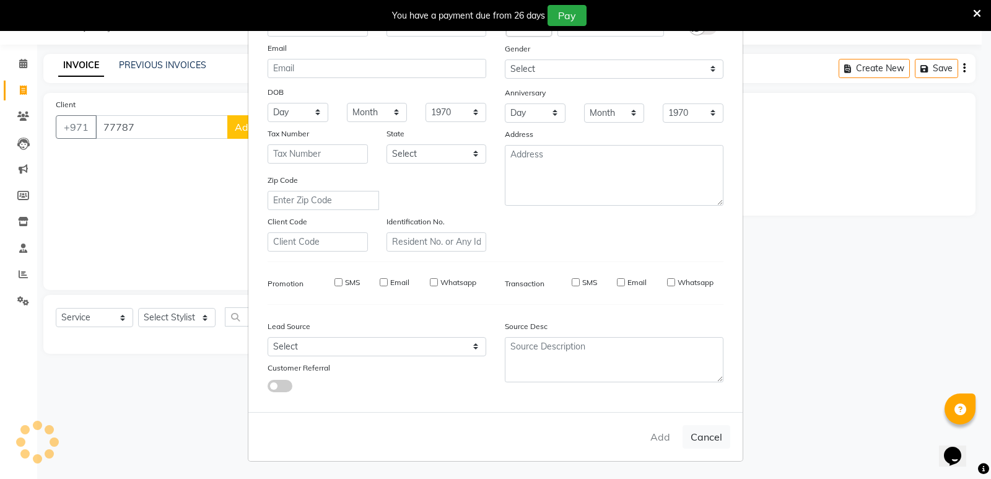
select select
checkbox input "false"
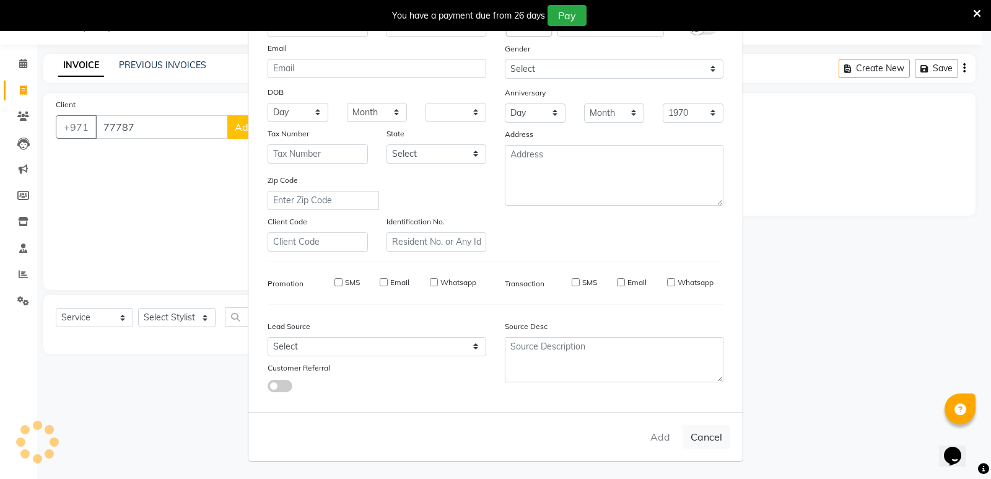
checkbox input "false"
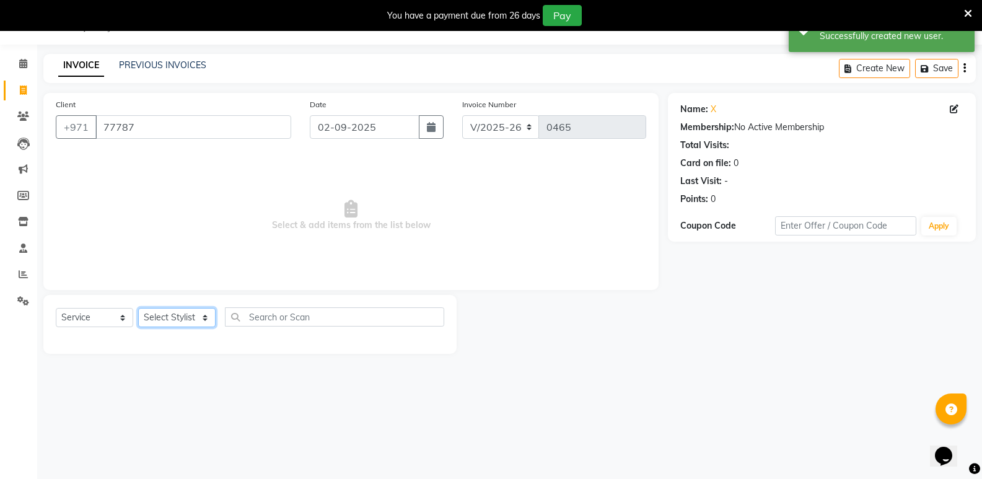
click at [205, 318] on select "Select Stylist Saud [PERSON_NAME]" at bounding box center [176, 317] width 77 height 19
select select "85848"
click at [138, 308] on select "Select Stylist Saud [PERSON_NAME]" at bounding box center [176, 317] width 77 height 19
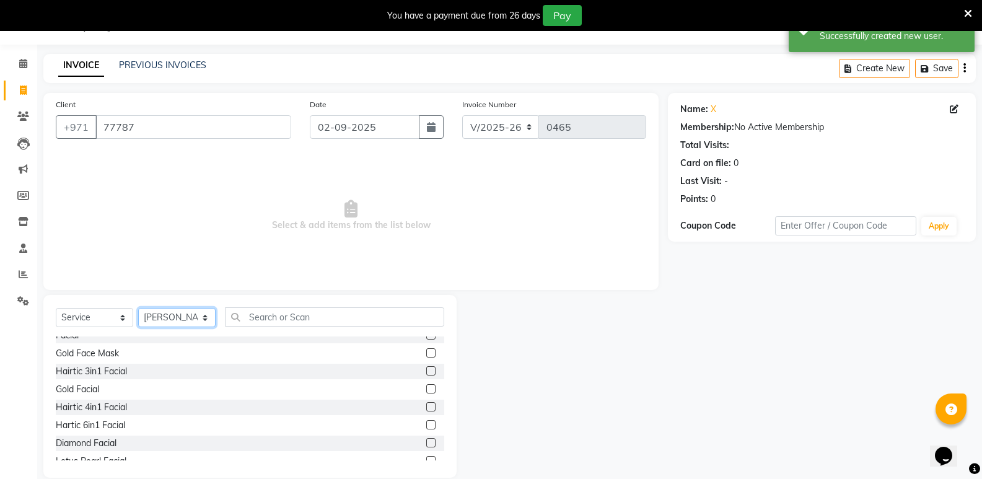
scroll to position [744, 0]
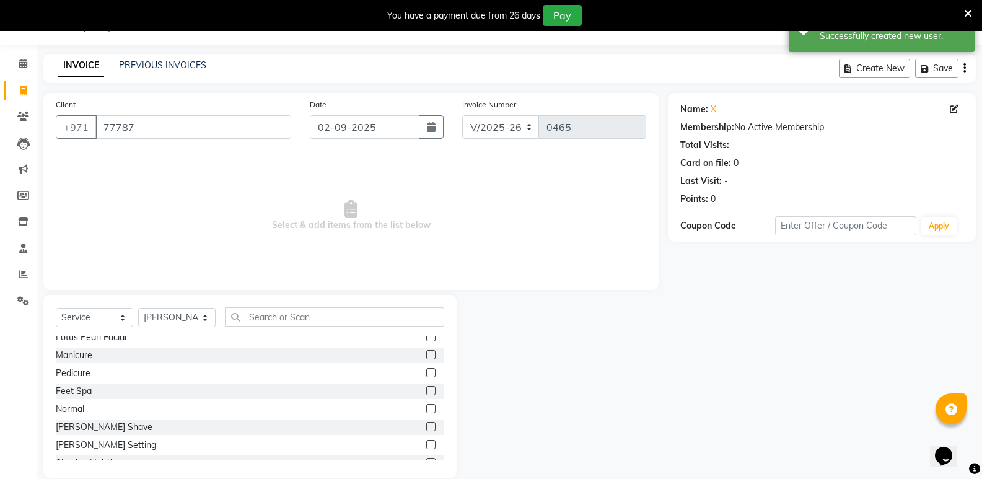
click at [103, 420] on div "[PERSON_NAME] Shave" at bounding box center [250, 426] width 388 height 15
click at [97, 427] on div "[PERSON_NAME] Shave" at bounding box center [104, 427] width 97 height 13
checkbox input "false"
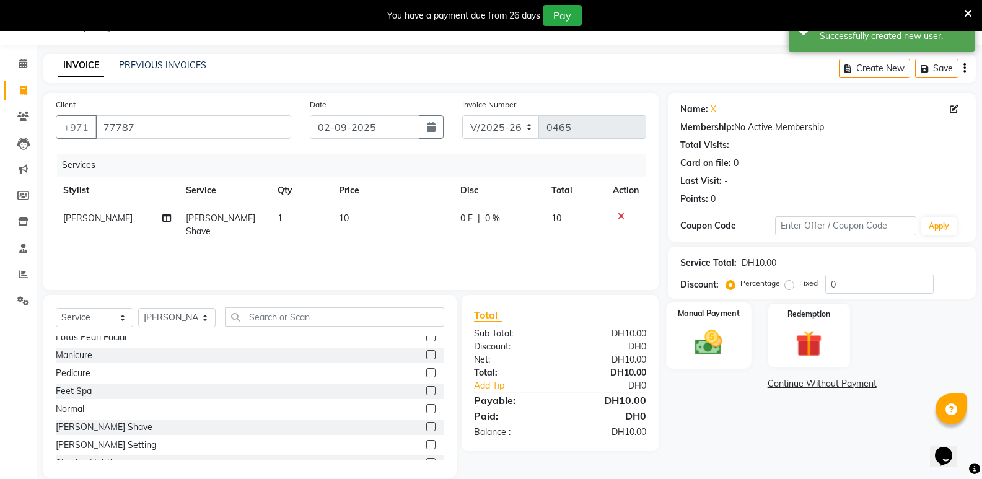
click at [701, 343] on img at bounding box center [709, 343] width 44 height 32
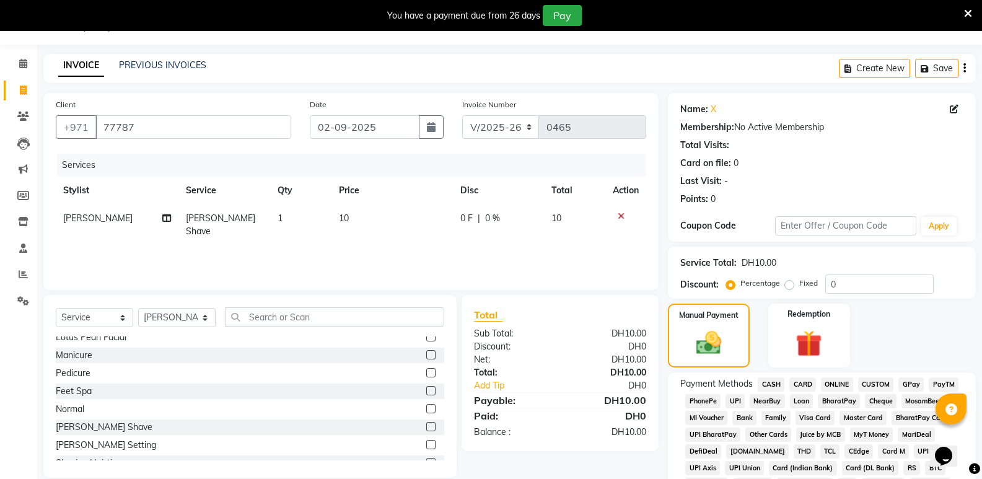
click at [774, 385] on span "CASH" at bounding box center [771, 384] width 27 height 14
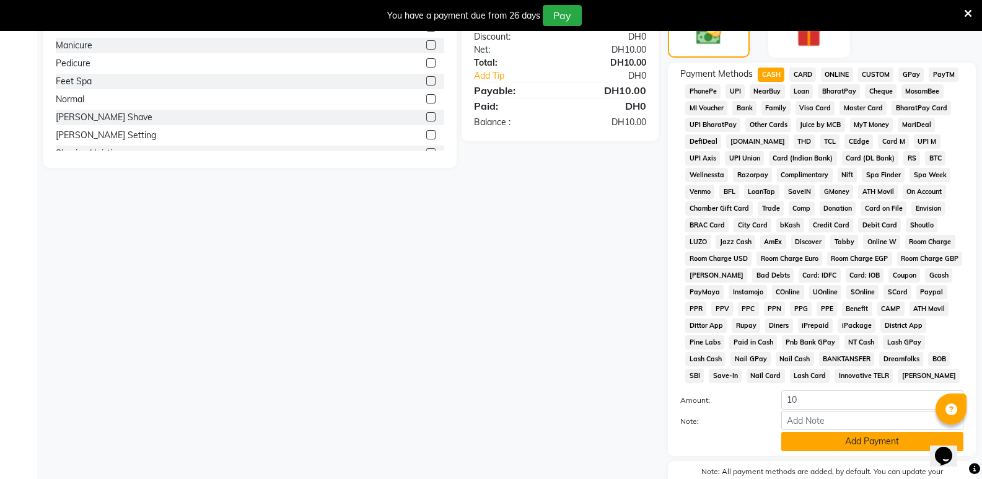
click at [828, 439] on button "Add Payment" at bounding box center [872, 441] width 182 height 19
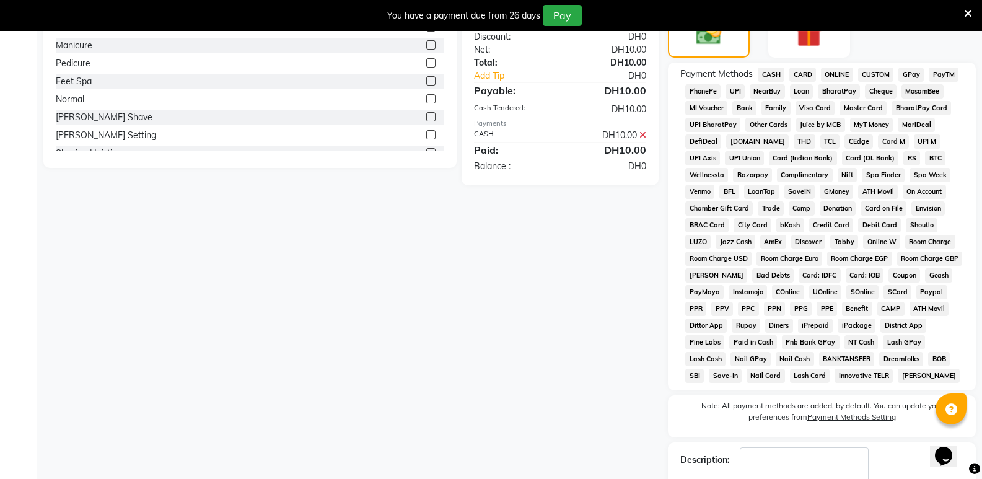
scroll to position [413, 0]
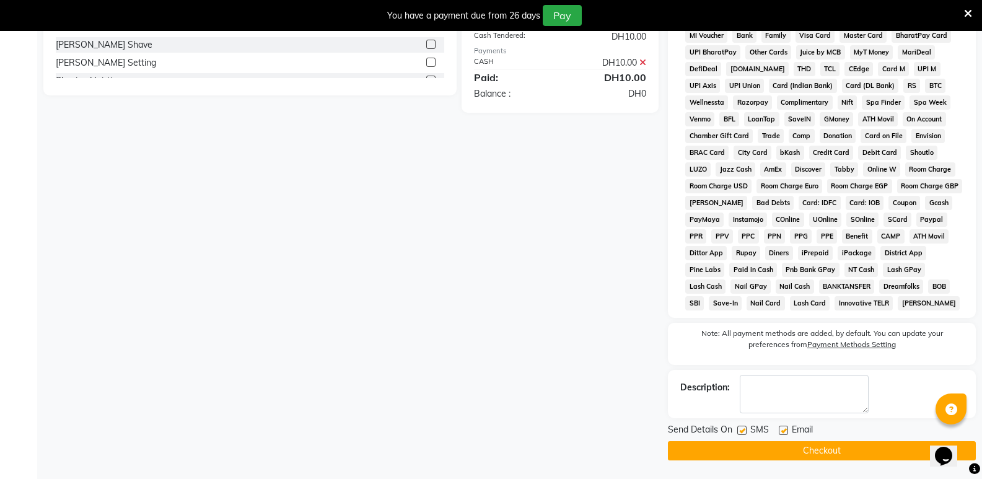
click at [776, 452] on button "Checkout" at bounding box center [822, 450] width 308 height 19
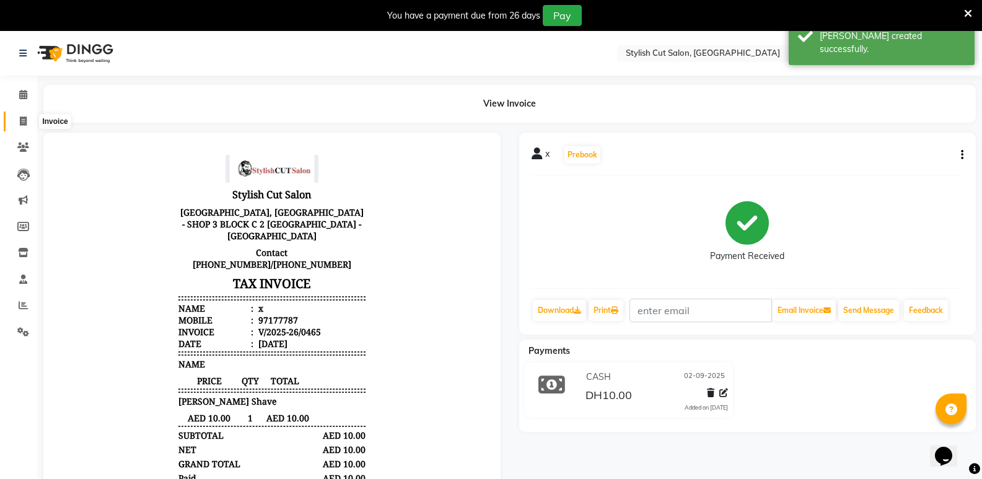
click at [27, 118] on icon at bounding box center [23, 120] width 7 height 9
select select "service"
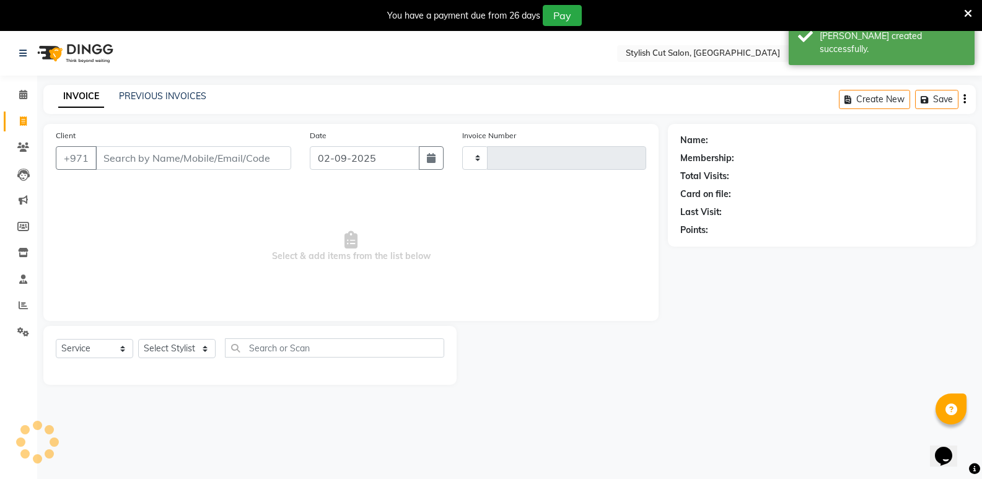
scroll to position [31, 0]
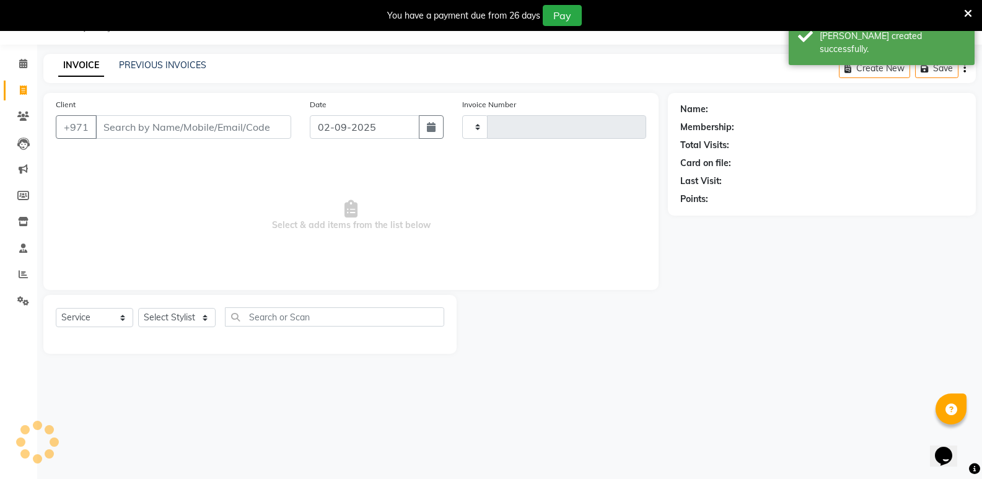
type input "0466"
select select "8604"
